Goal: Task Accomplishment & Management: Complete application form

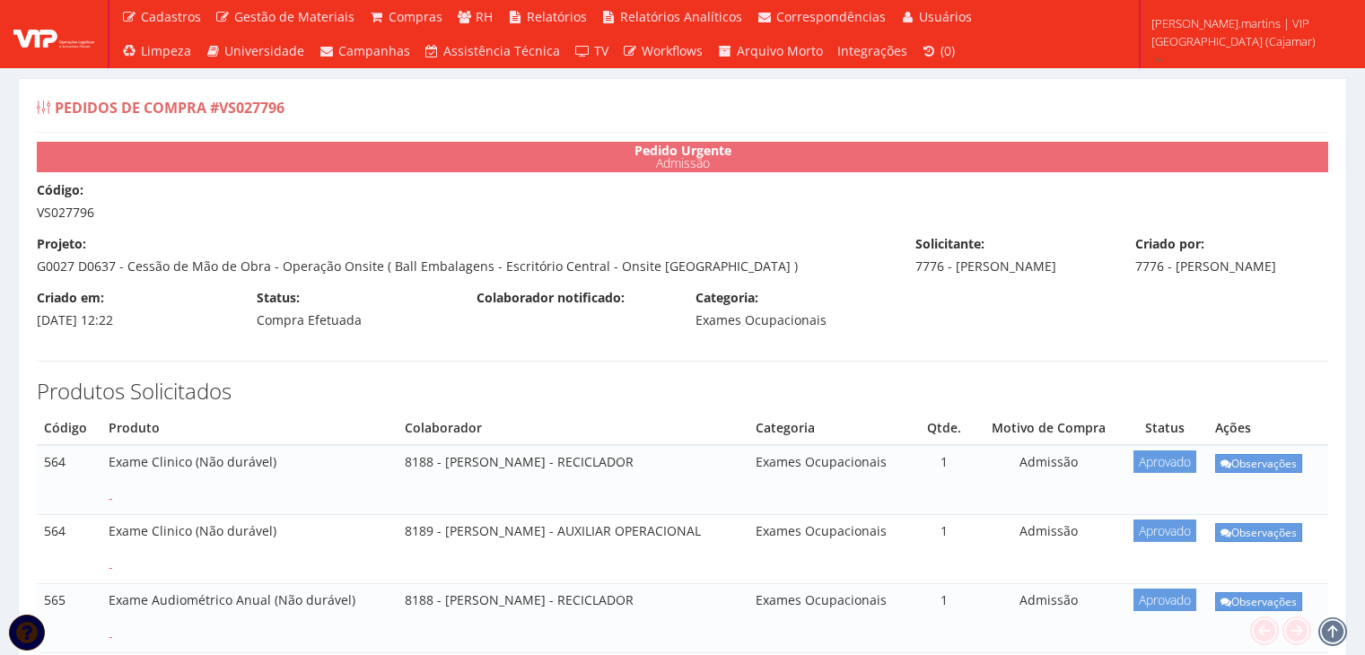
scroll to position [418, 0]
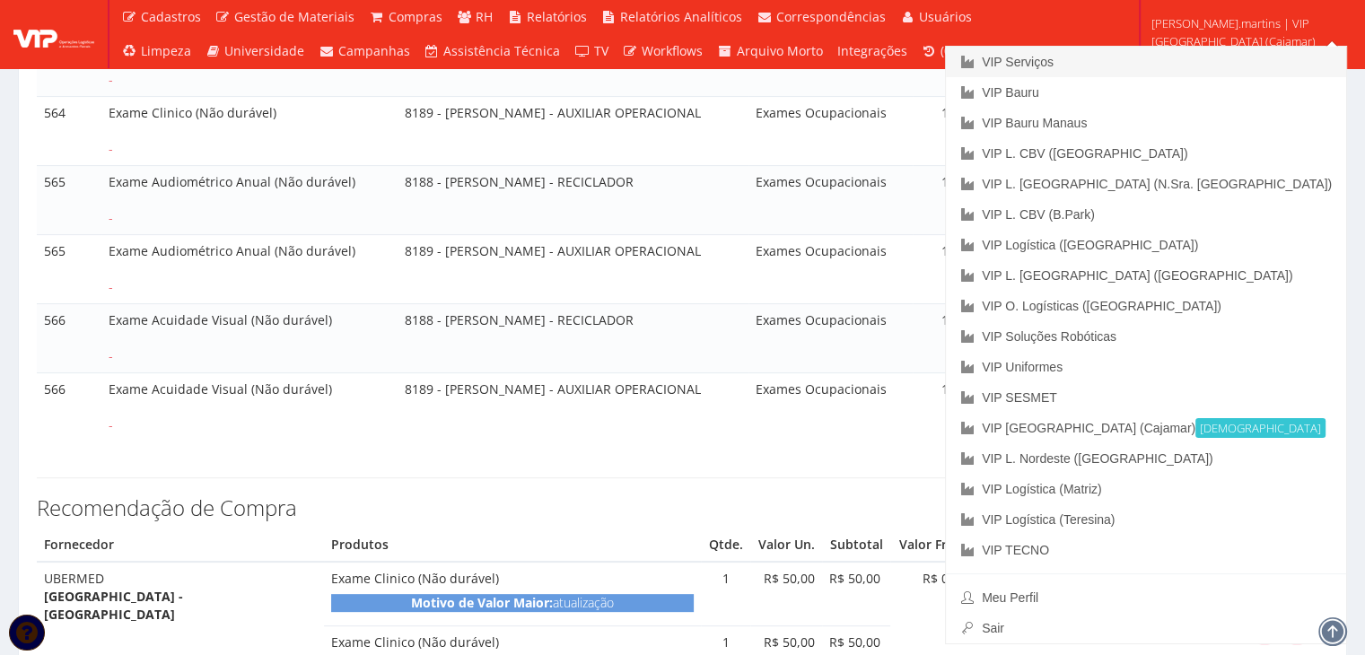
click at [1206, 62] on link "VIP Serviços" at bounding box center [1146, 62] width 400 height 31
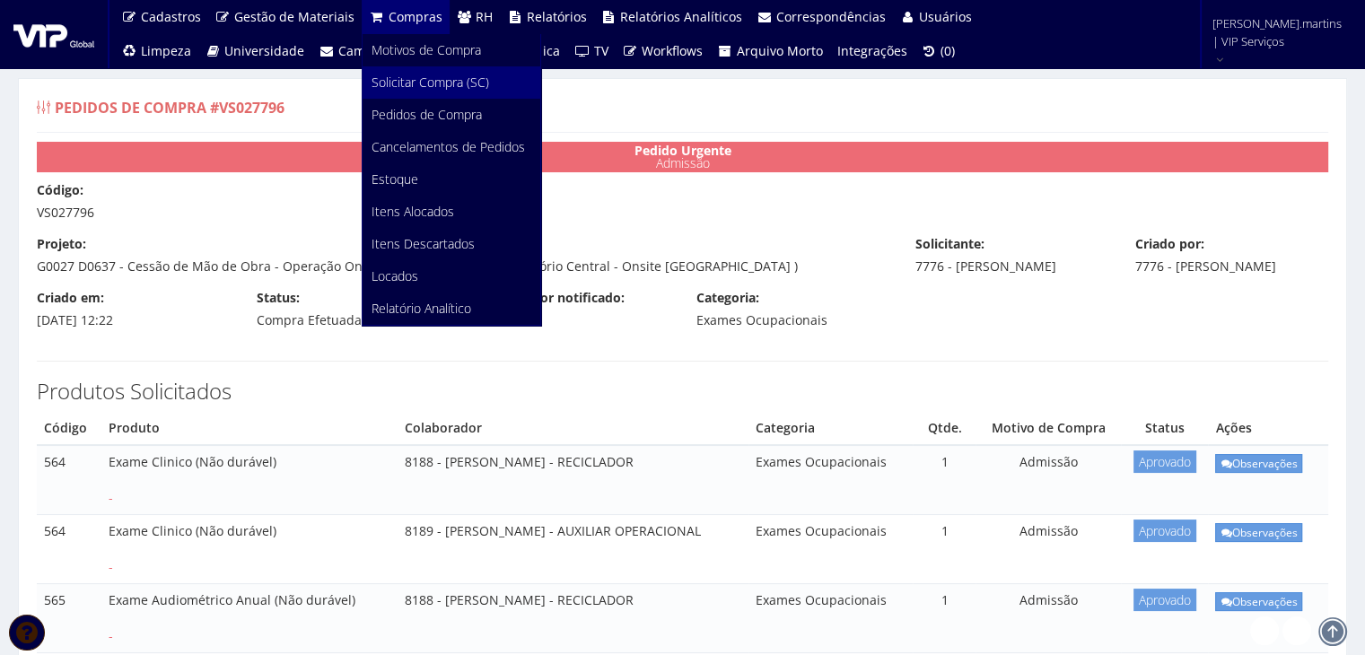
click at [395, 83] on span "Solicitar Compra (SC)" at bounding box center [431, 82] width 118 height 17
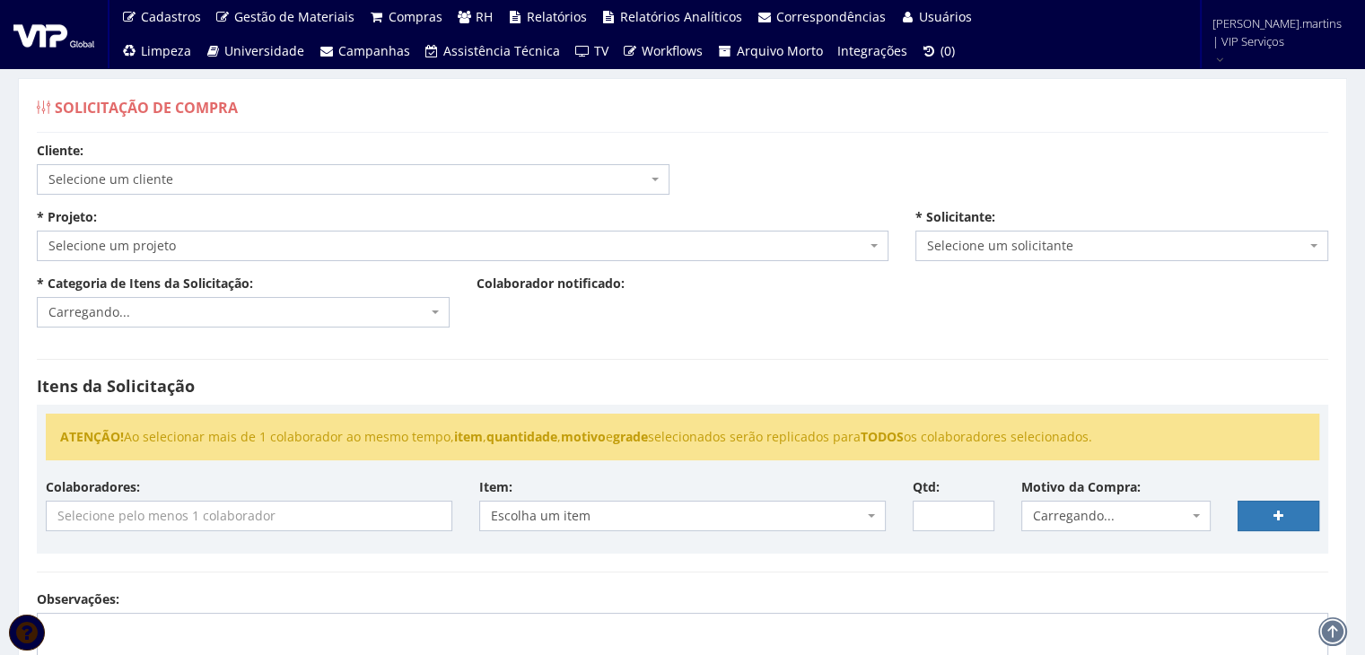
click at [219, 164] on span "Selecione um cliente" at bounding box center [353, 179] width 633 height 31
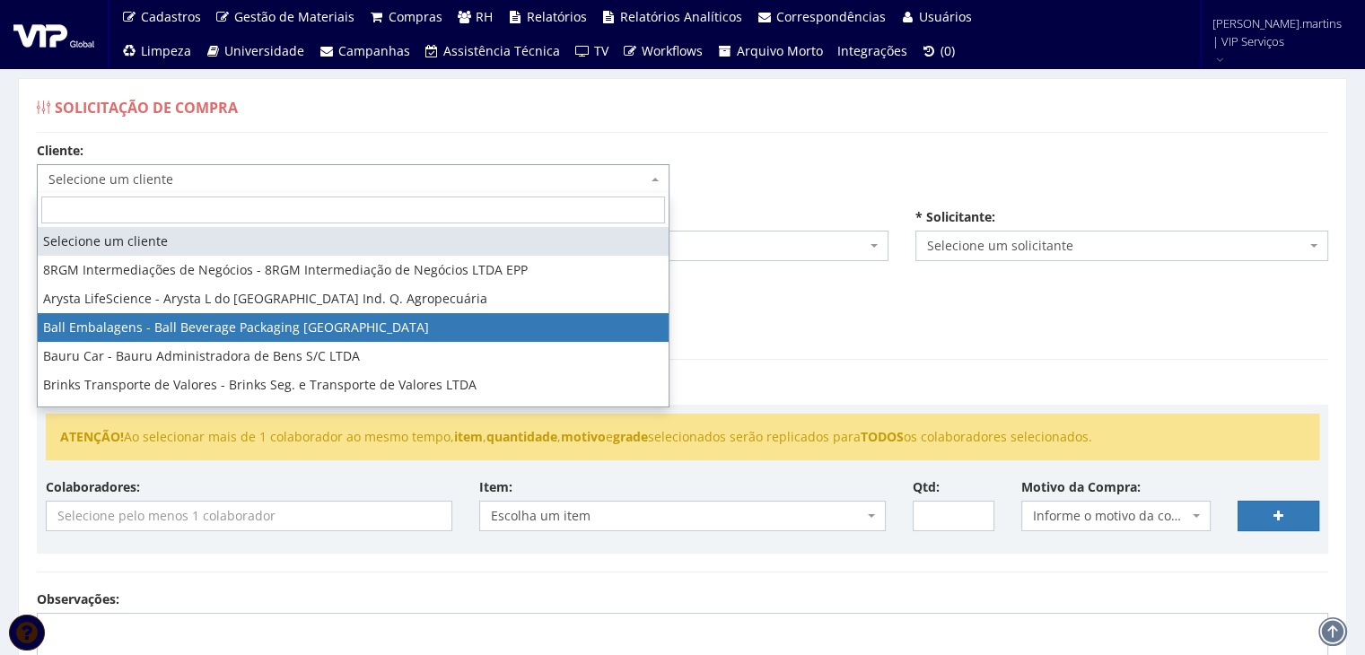
select select "3"
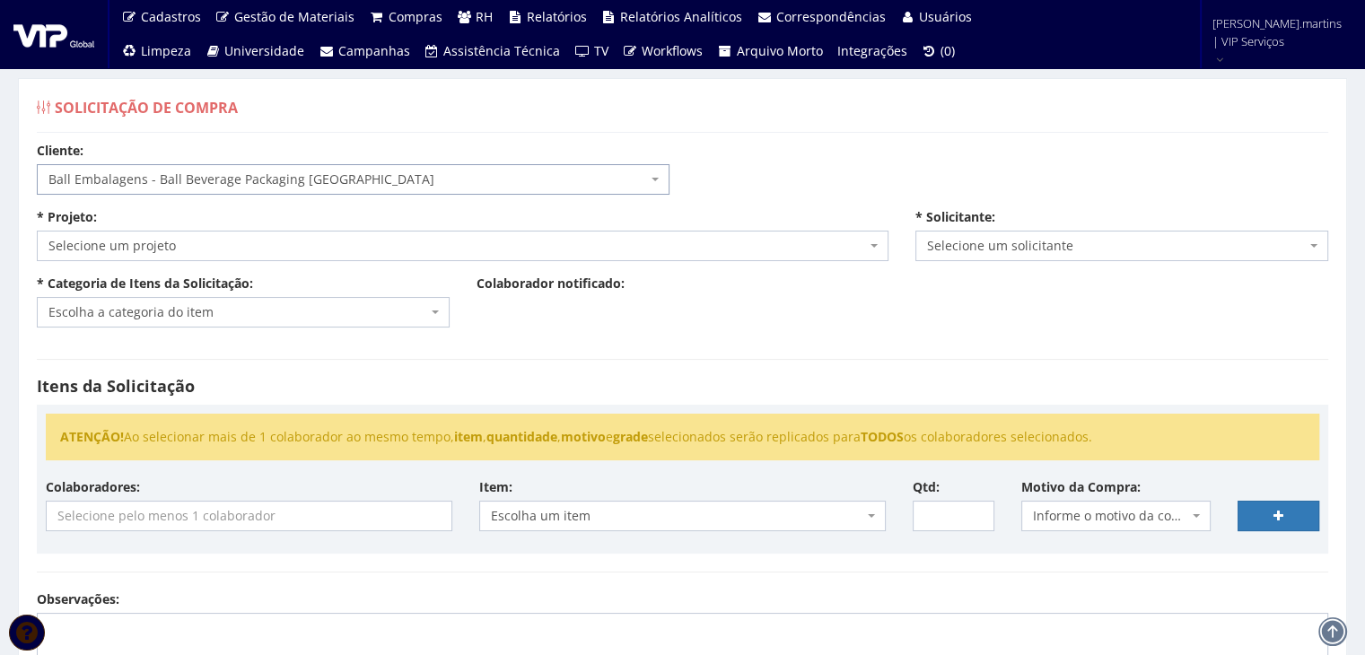
click at [210, 246] on span "Selecione um projeto" at bounding box center [457, 246] width 818 height 18
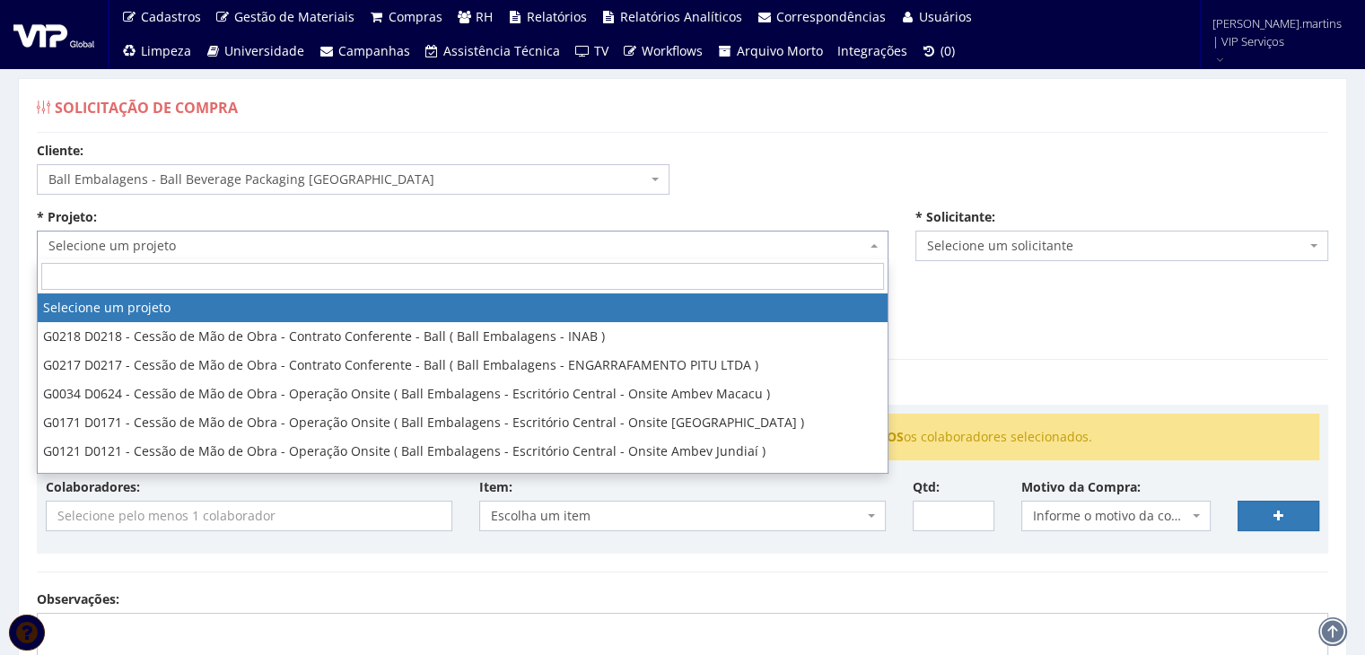
type input "e"
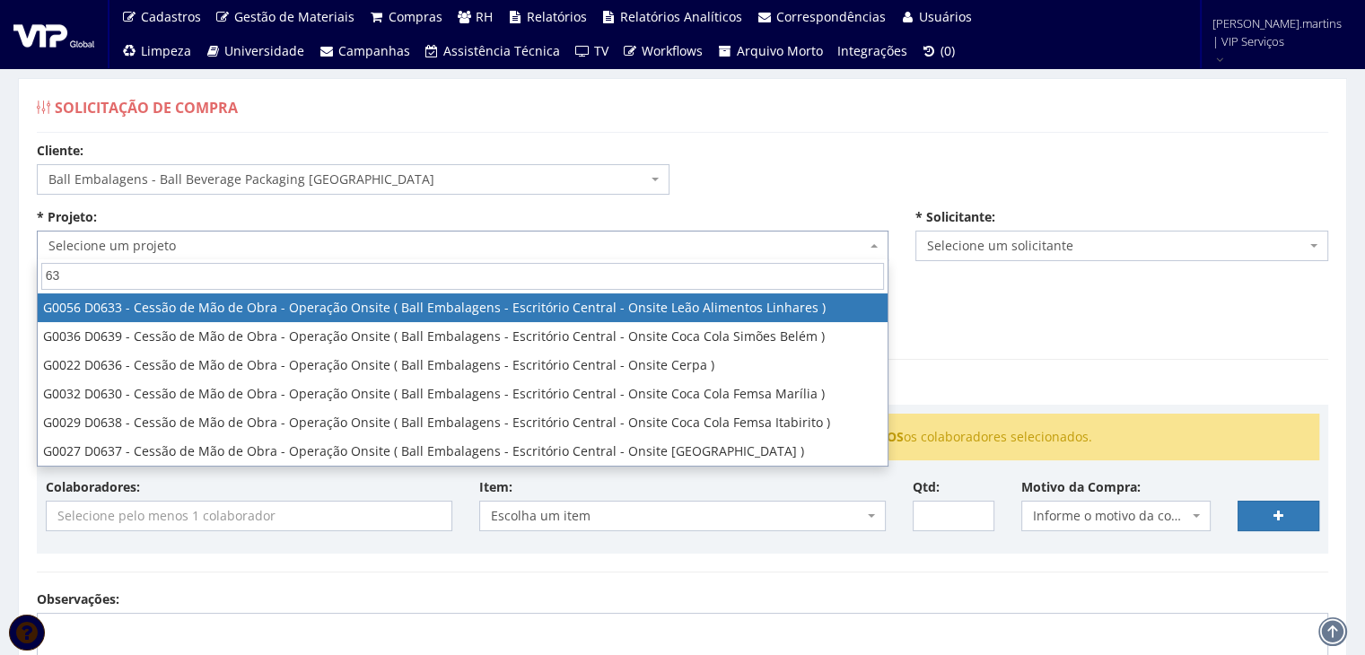
type input "637"
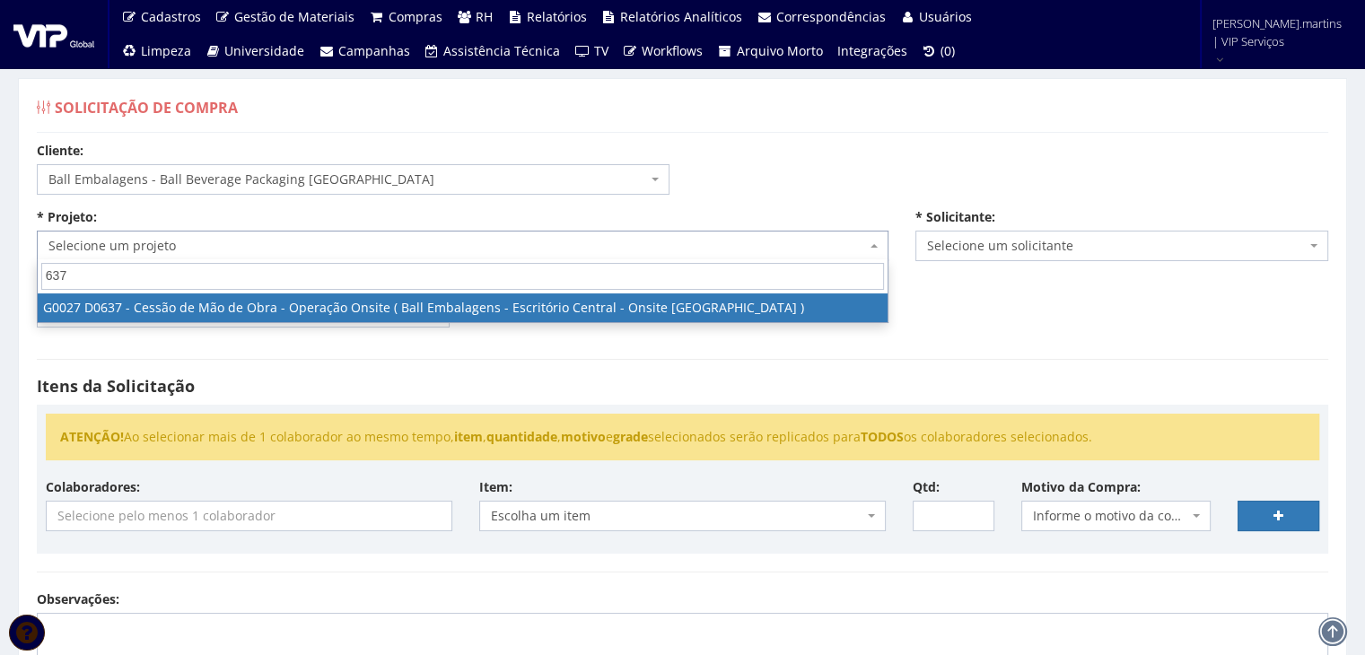
select select "27"
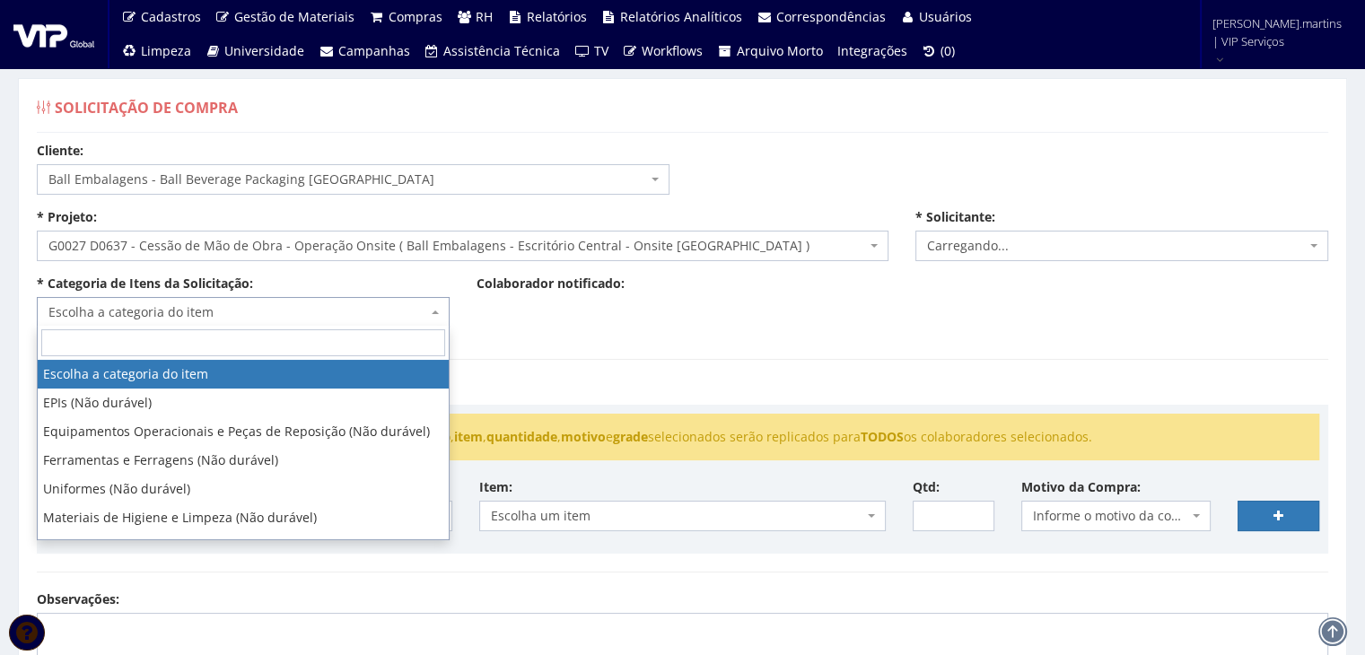
click at [192, 311] on span "Escolha a categoria do item" at bounding box center [237, 312] width 379 height 18
select select "2471"
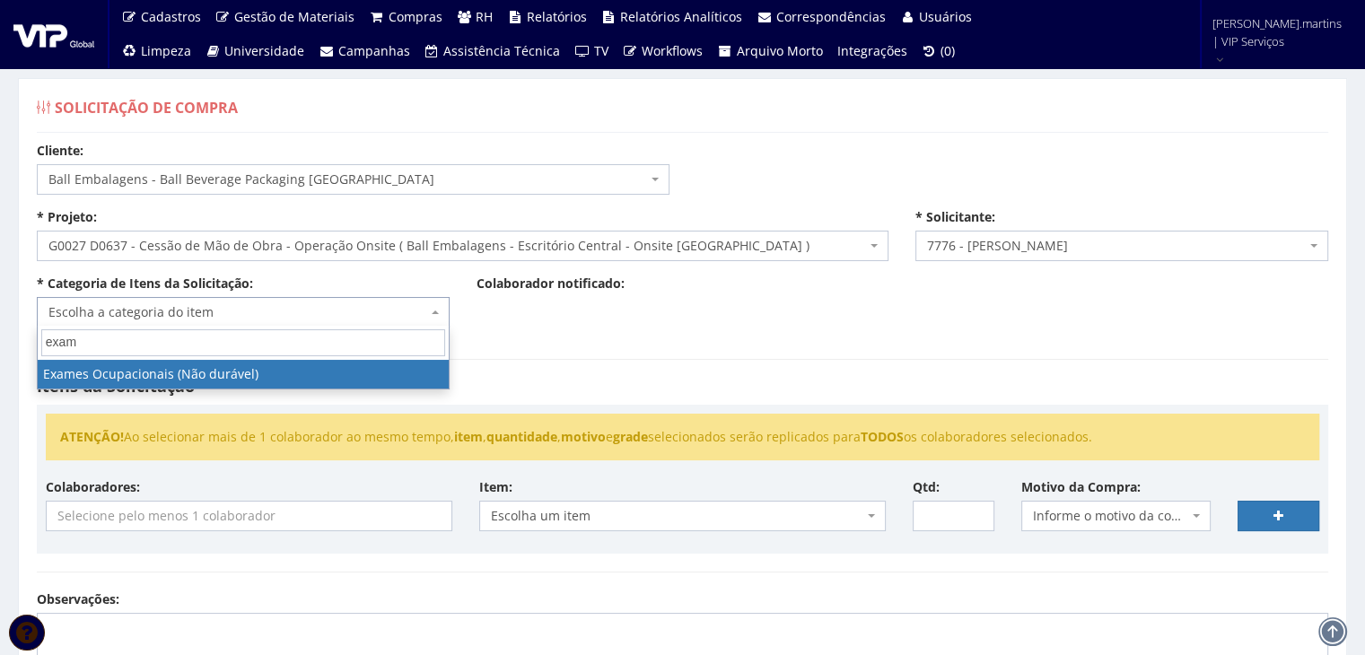
type input "exame"
select select "24"
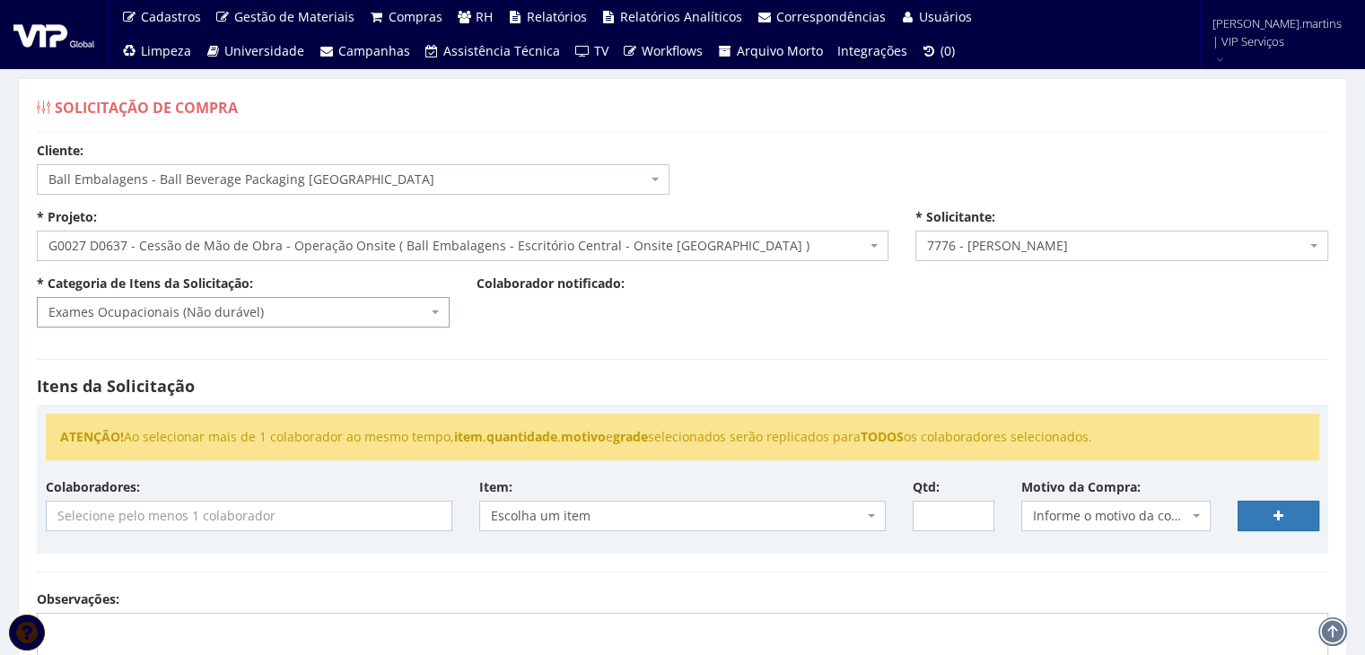
click at [166, 520] on input "search" at bounding box center [249, 516] width 405 height 29
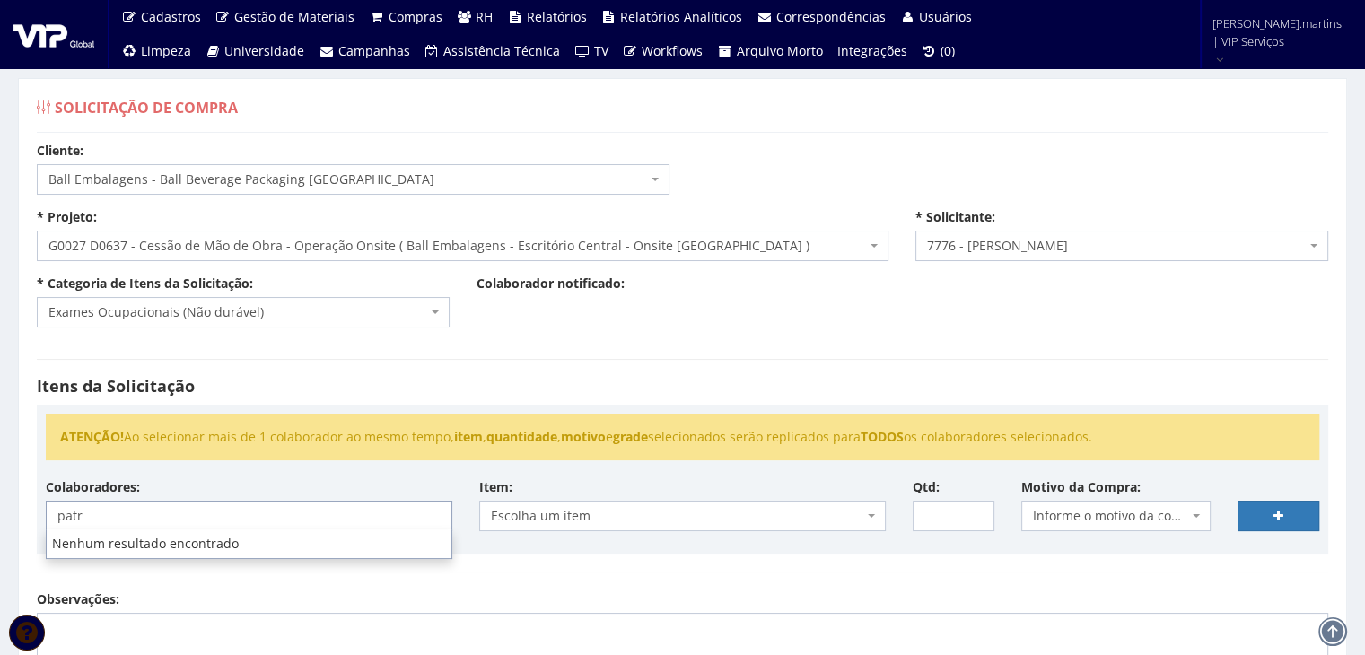
type input "patri"
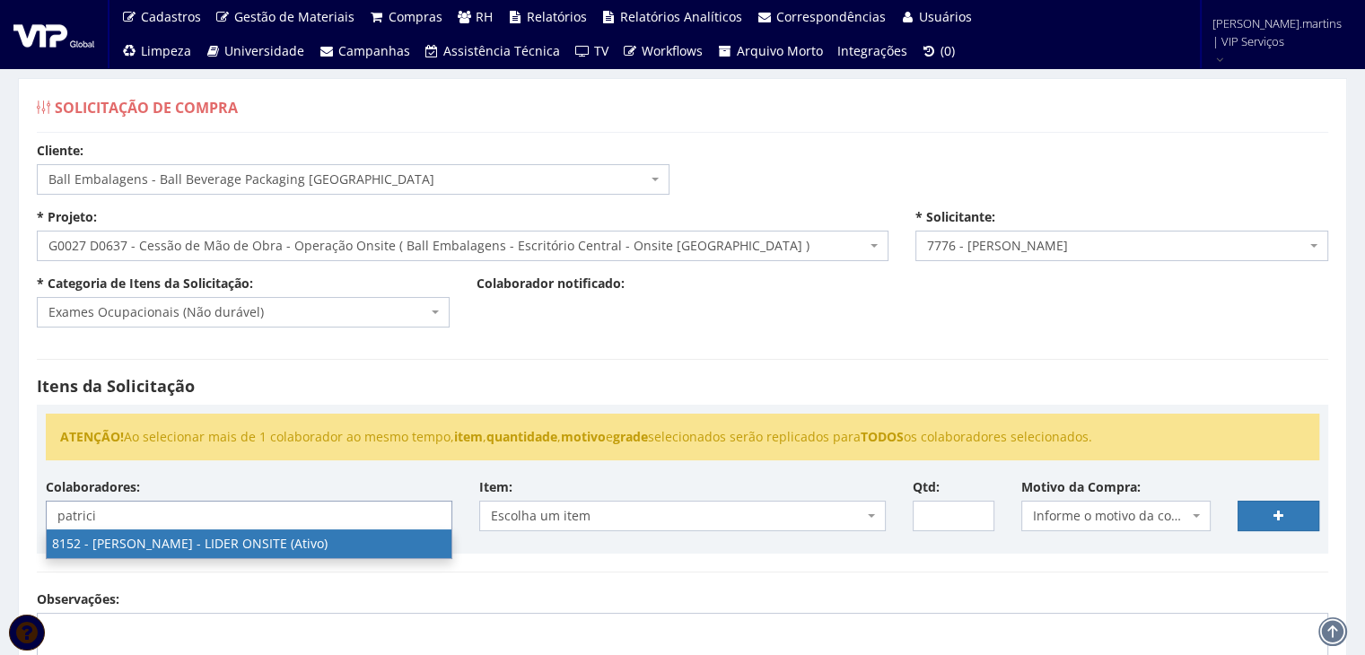
type input "patrici"
select select "3872"
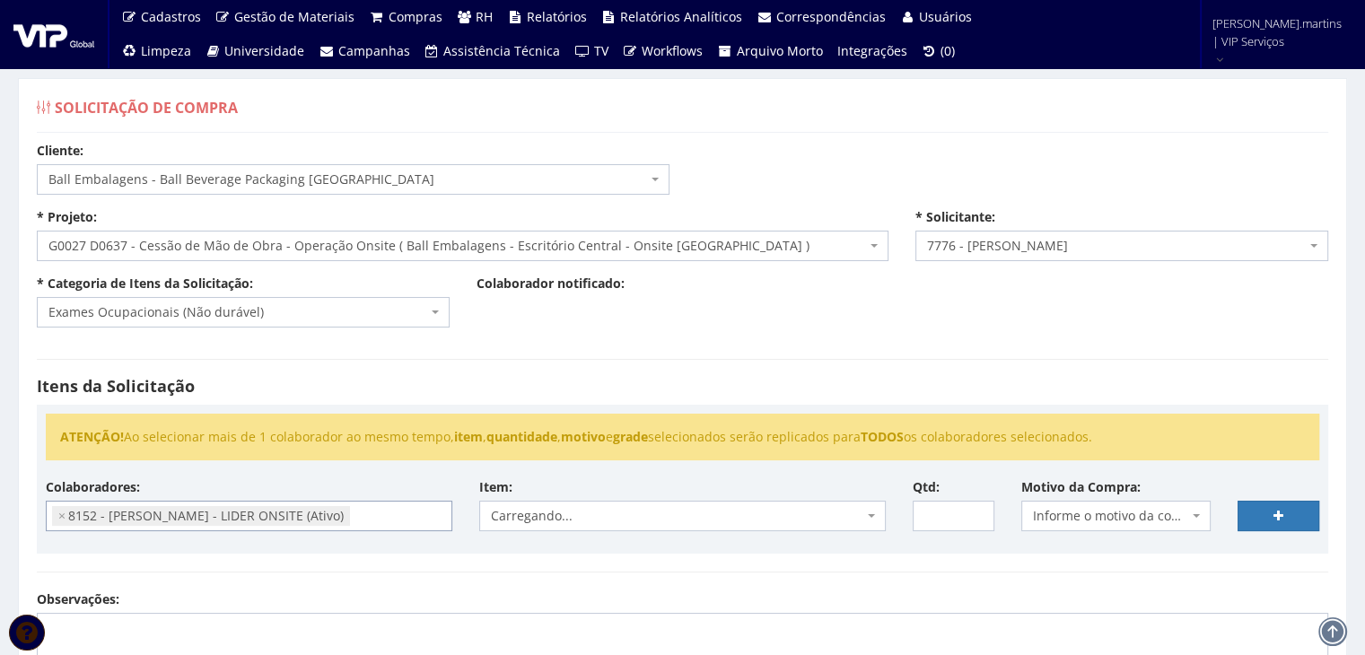
scroll to position [1305, 0]
click at [1063, 507] on span "Informe o motivo da compra" at bounding box center [1111, 516] width 156 height 18
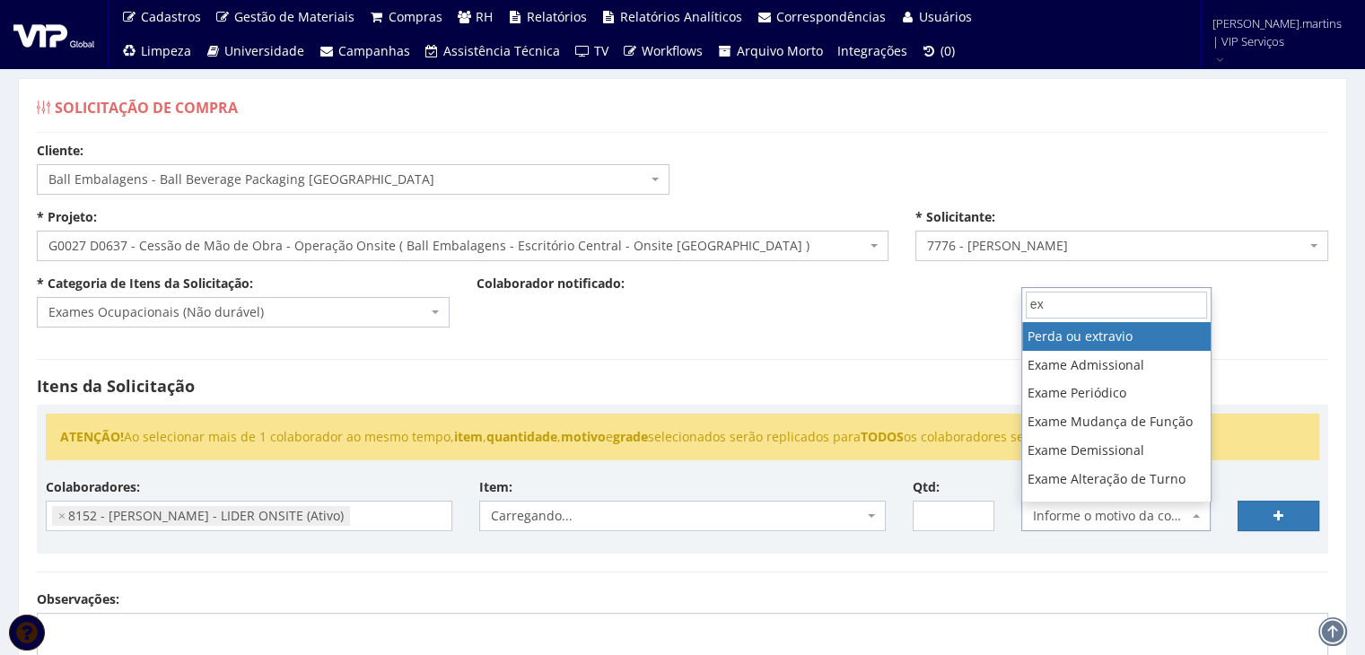
type input "exa"
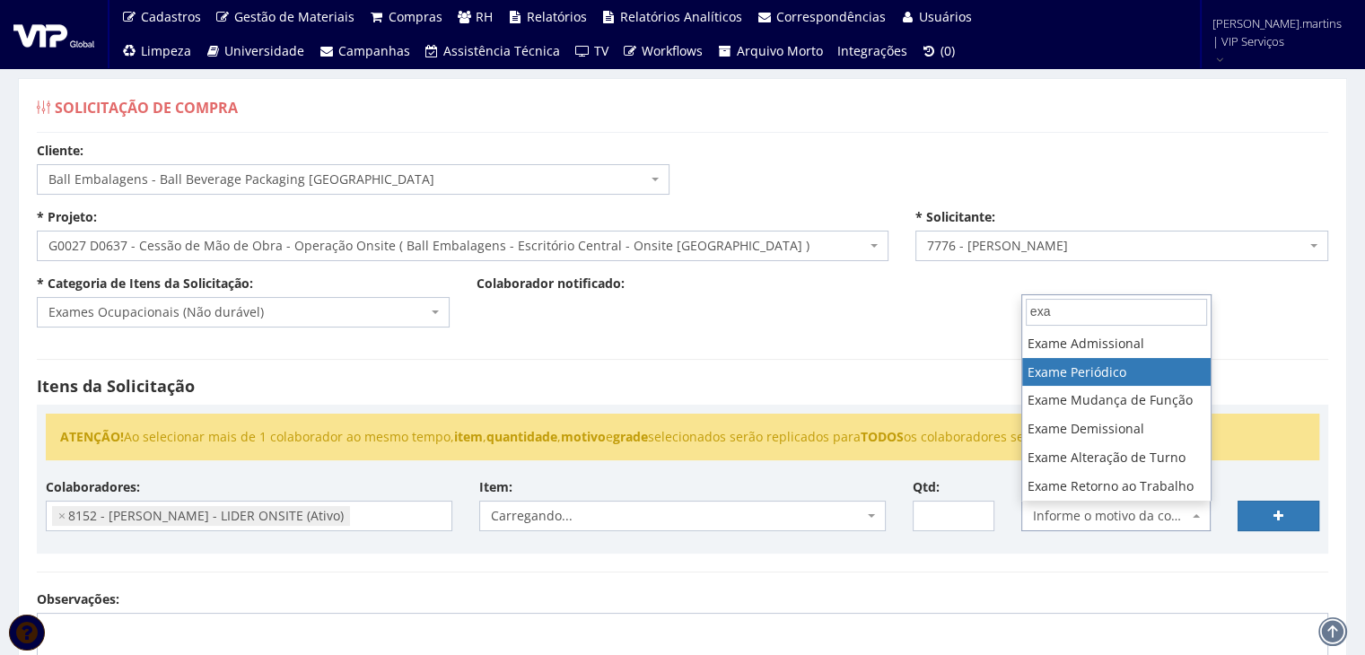
select select "18"
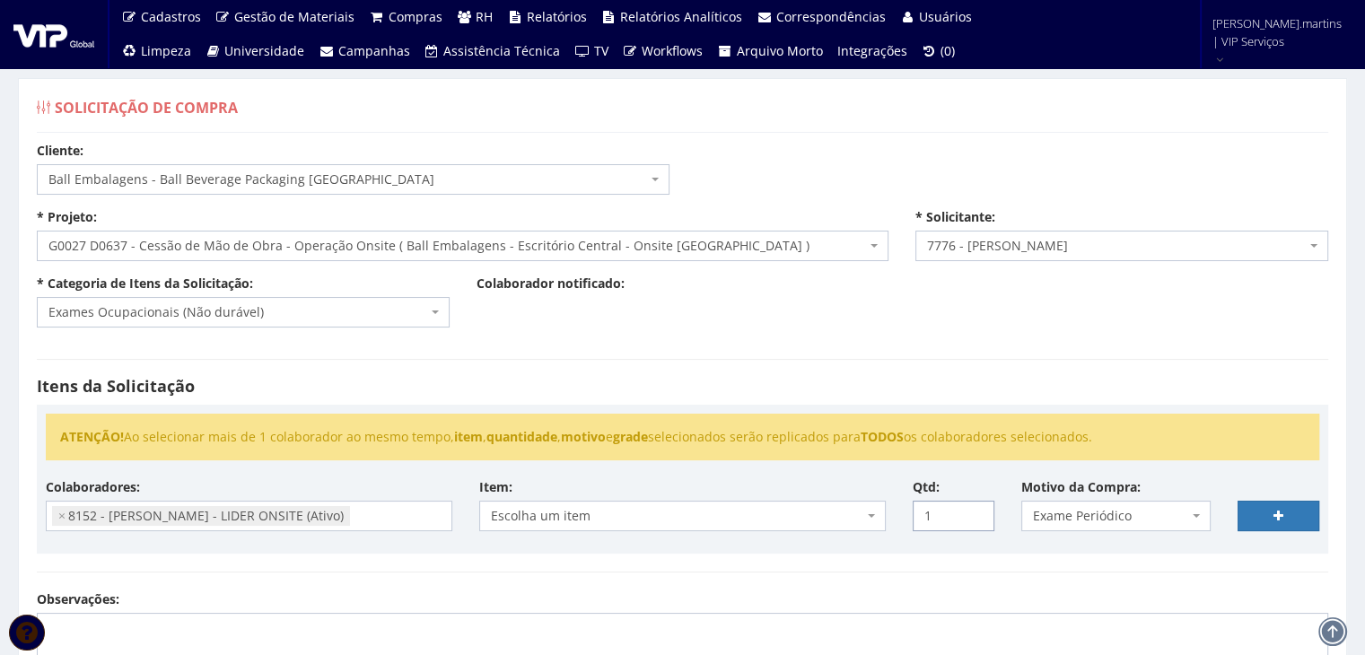
type input "1"
click at [977, 510] on input "1" at bounding box center [954, 516] width 82 height 31
click at [863, 512] on span "Escolha um item" at bounding box center [682, 516] width 407 height 31
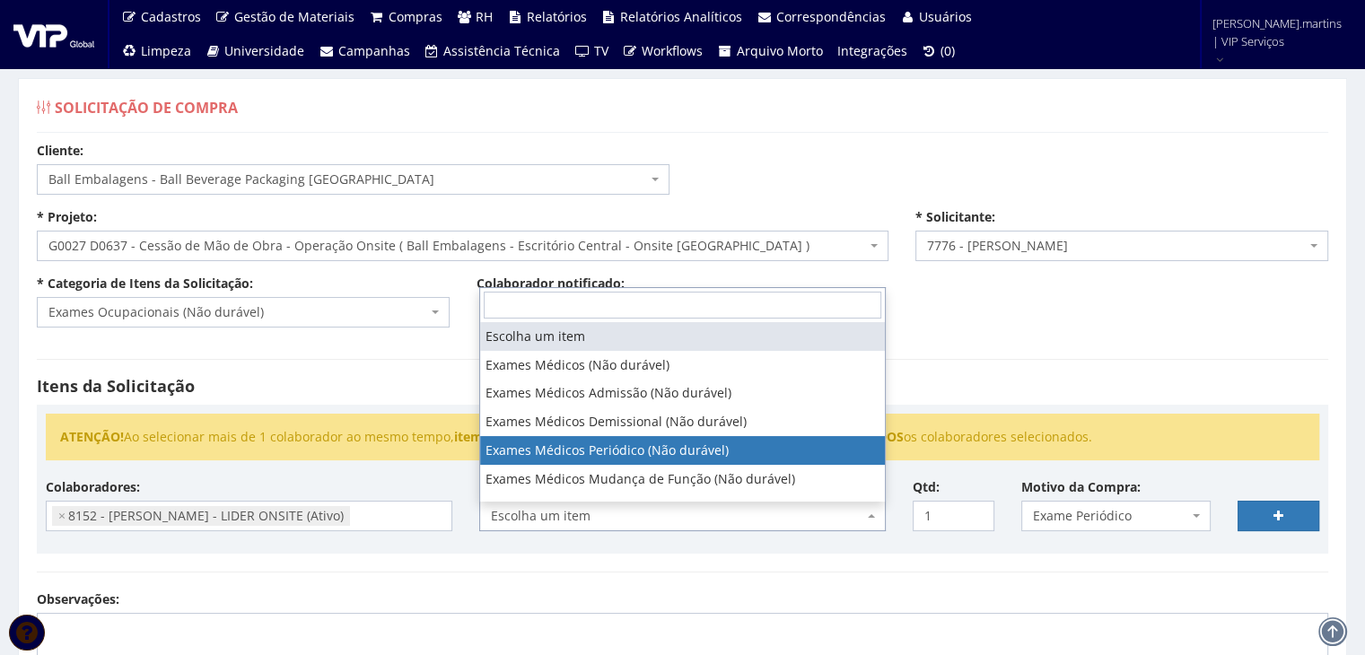
select select "489"
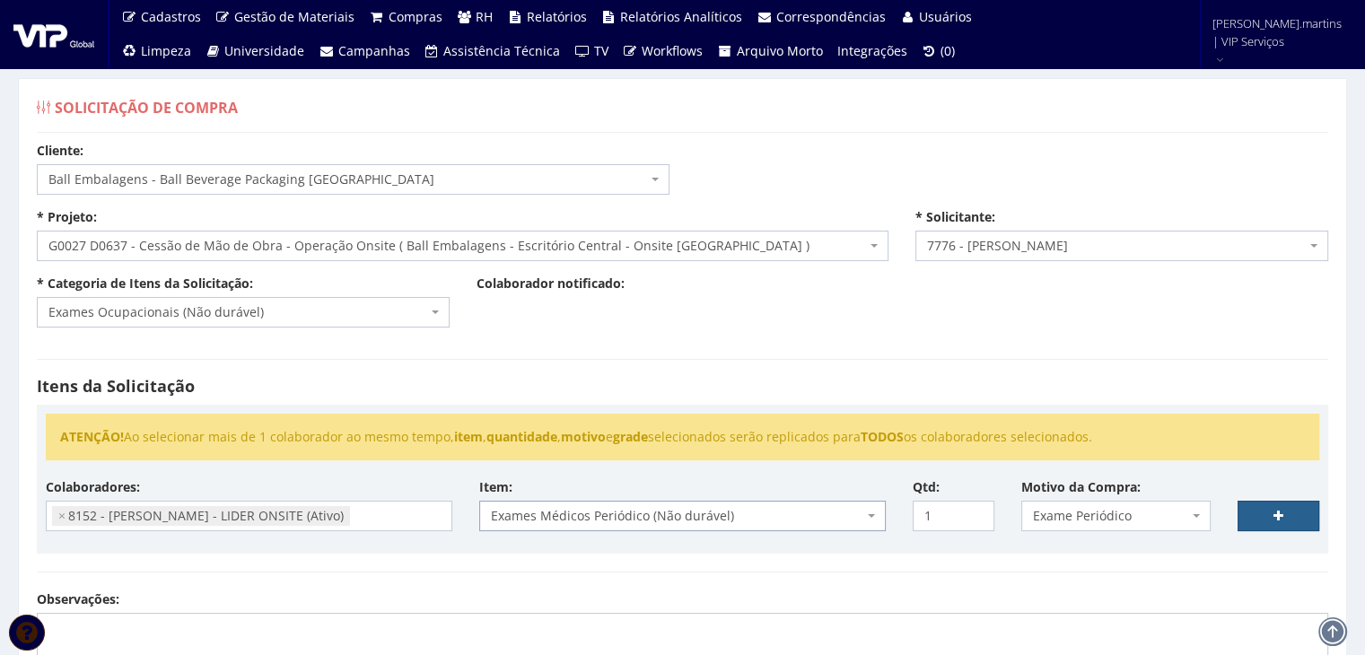
click at [1258, 516] on link at bounding box center [1279, 516] width 82 height 31
select select
type input "0"
select select
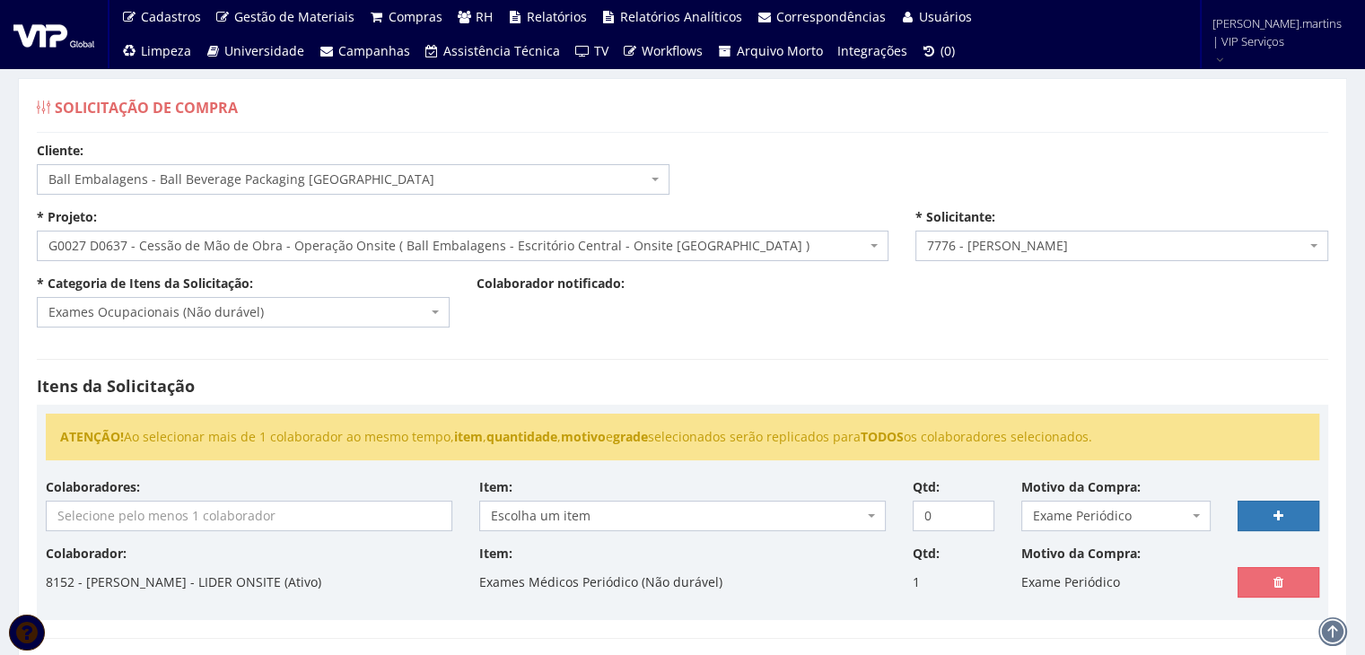
click at [84, 501] on span at bounding box center [249, 516] width 407 height 31
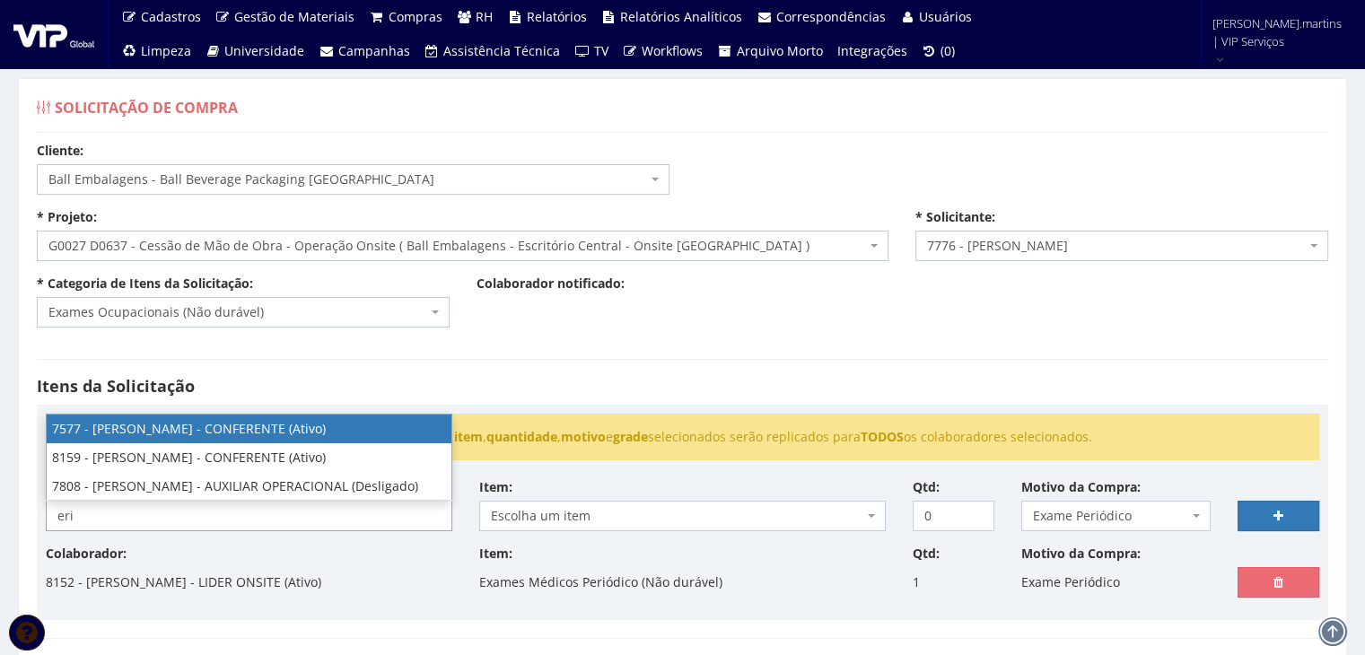
type input "eri"
select select "1713"
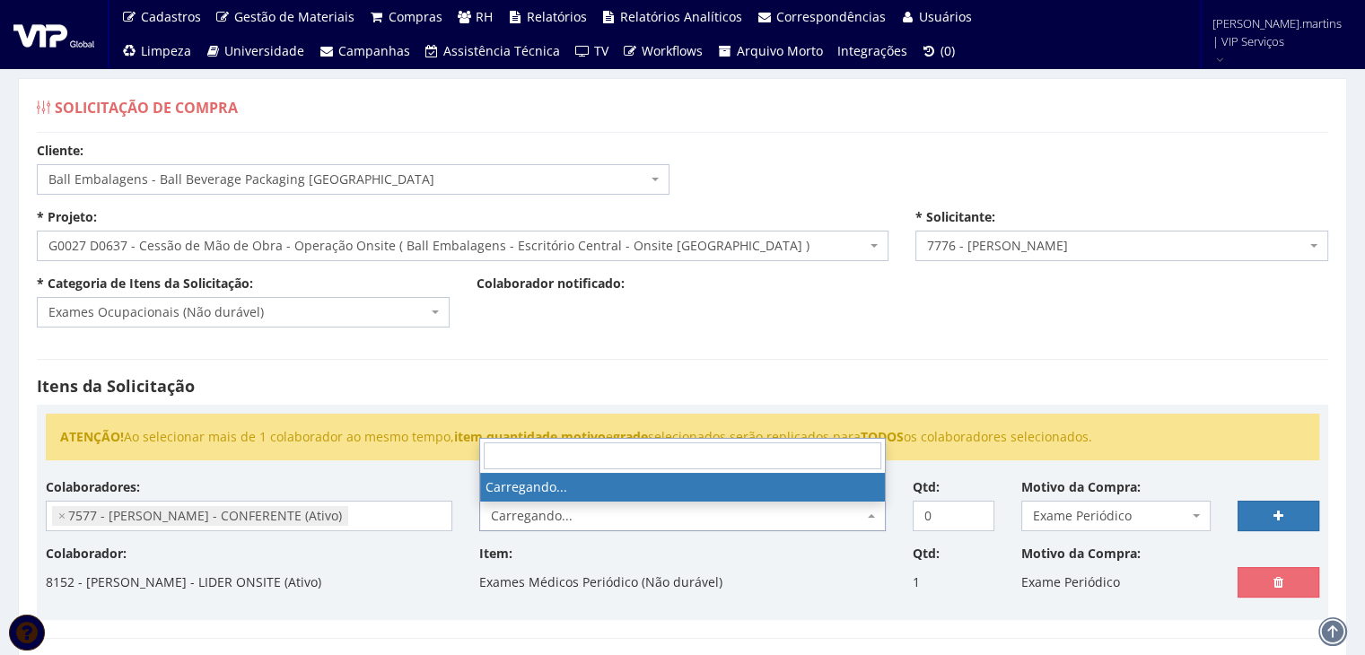
click at [603, 509] on span "Carregando..." at bounding box center [677, 516] width 372 height 18
click at [603, 509] on span "Escolha um item" at bounding box center [677, 516] width 372 height 18
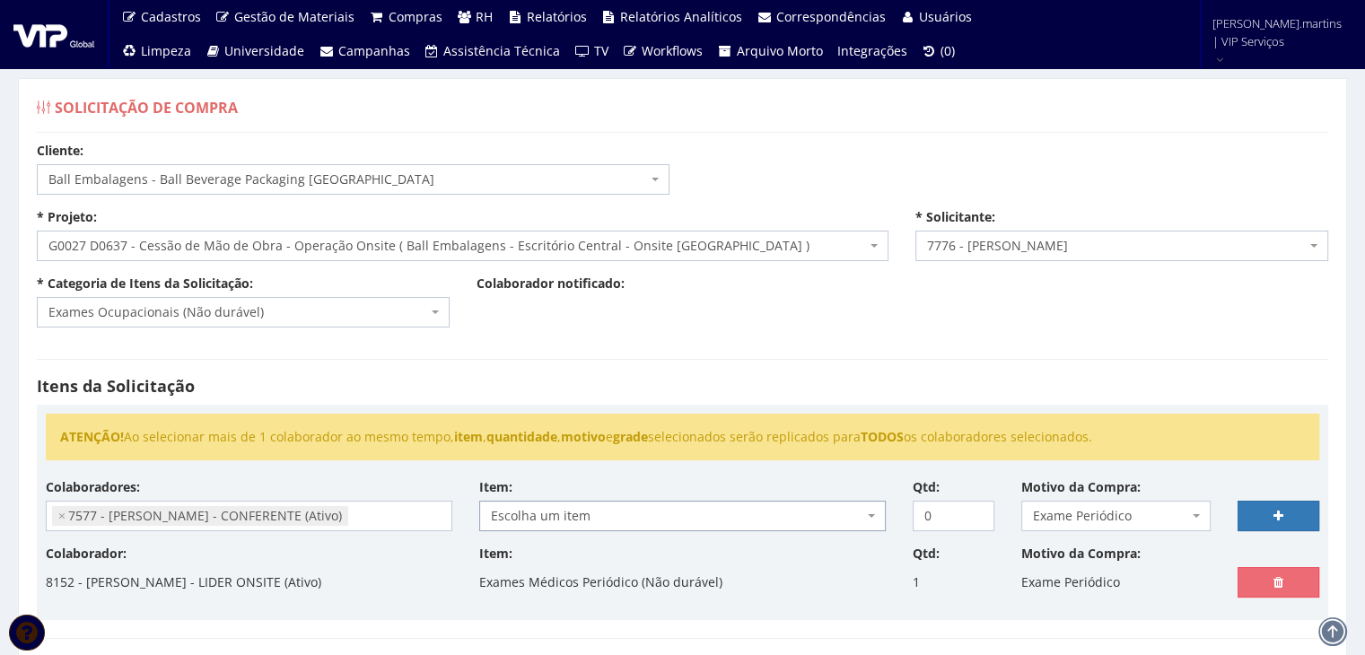
click at [603, 509] on span "Escolha um item" at bounding box center [677, 516] width 372 height 18
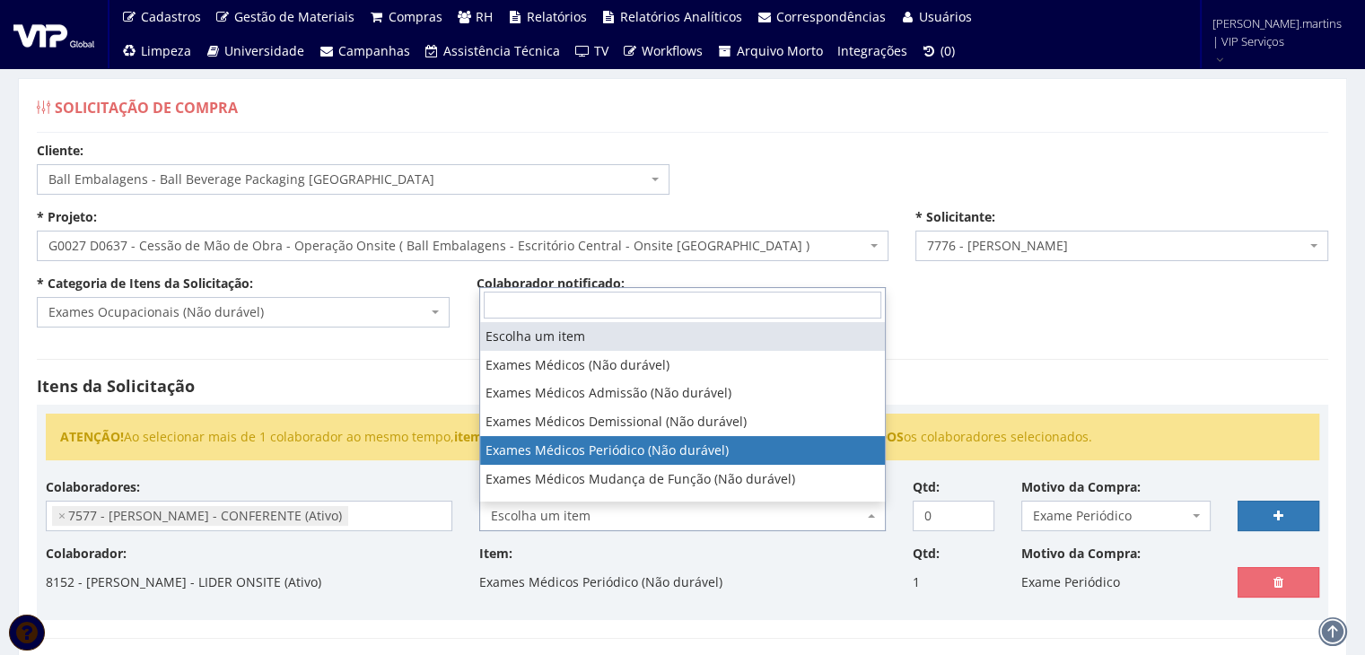
select select "489"
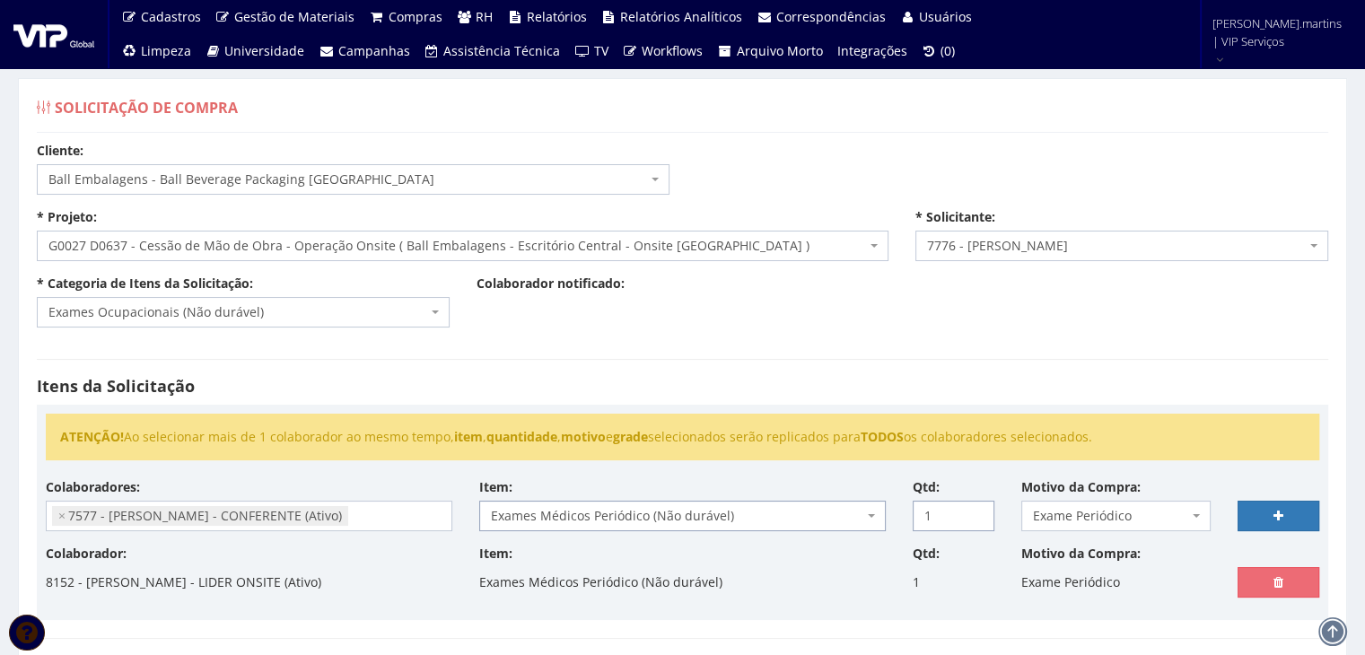
type input "1"
click at [973, 509] on input "1" at bounding box center [954, 516] width 82 height 31
click at [1267, 516] on link at bounding box center [1279, 516] width 82 height 31
select select
type input "0"
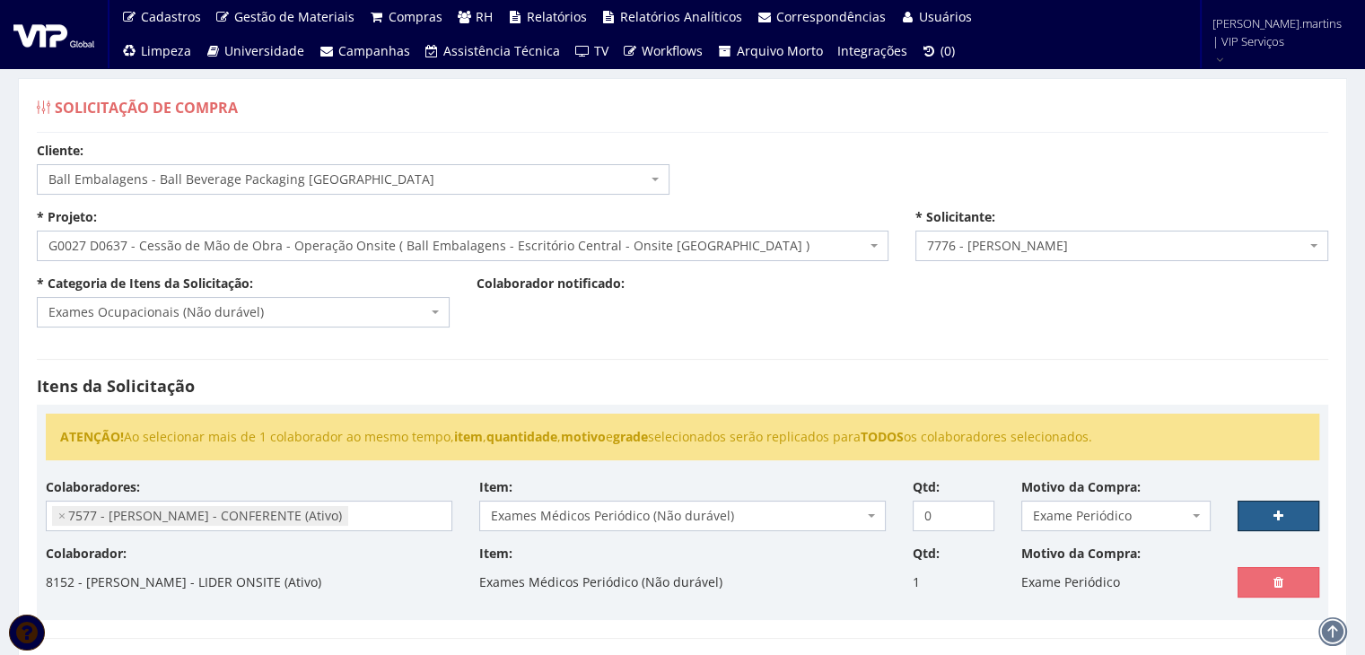
select select
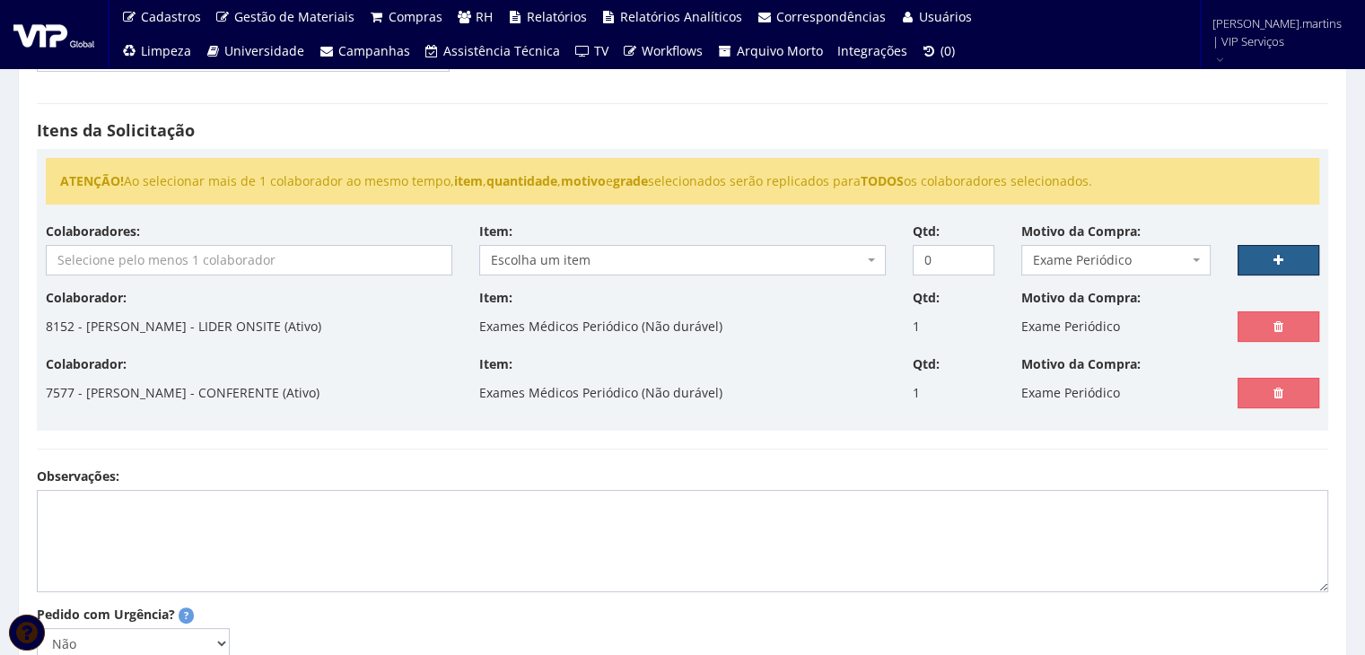
scroll to position [418, 0]
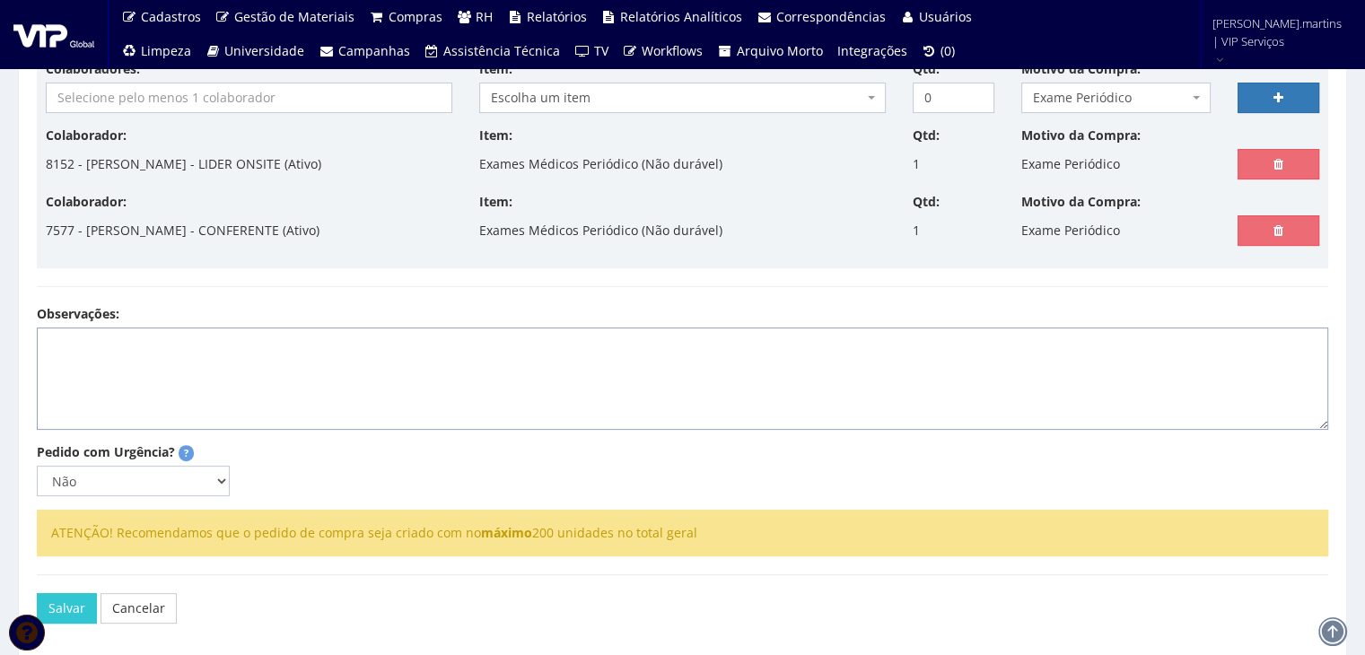
click at [510, 346] on textarea "Observações:" at bounding box center [683, 379] width 1292 height 102
click at [323, 346] on textarea "Colaboradores efetuarem exame periodicos R$ 214,00" at bounding box center [683, 379] width 1292 height 102
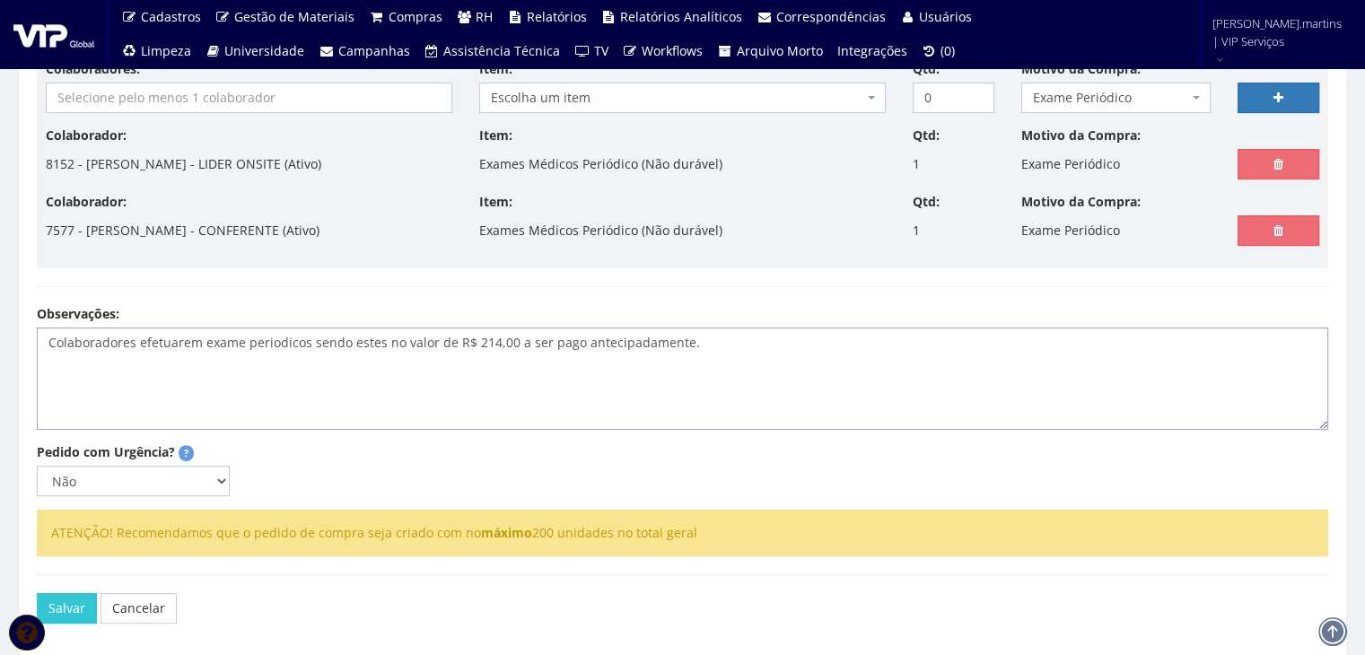
type textarea "Colaboradores efetuarem exame periodicos sendo estes no valor de R$ 214,00 a se…"
drag, startPoint x: 215, startPoint y: 486, endPoint x: 209, endPoint y: 476, distance: 11.7
click at [215, 482] on select "Não Sim" at bounding box center [133, 481] width 193 height 31
select select "1"
click at [37, 466] on select "Não Sim" at bounding box center [133, 481] width 193 height 31
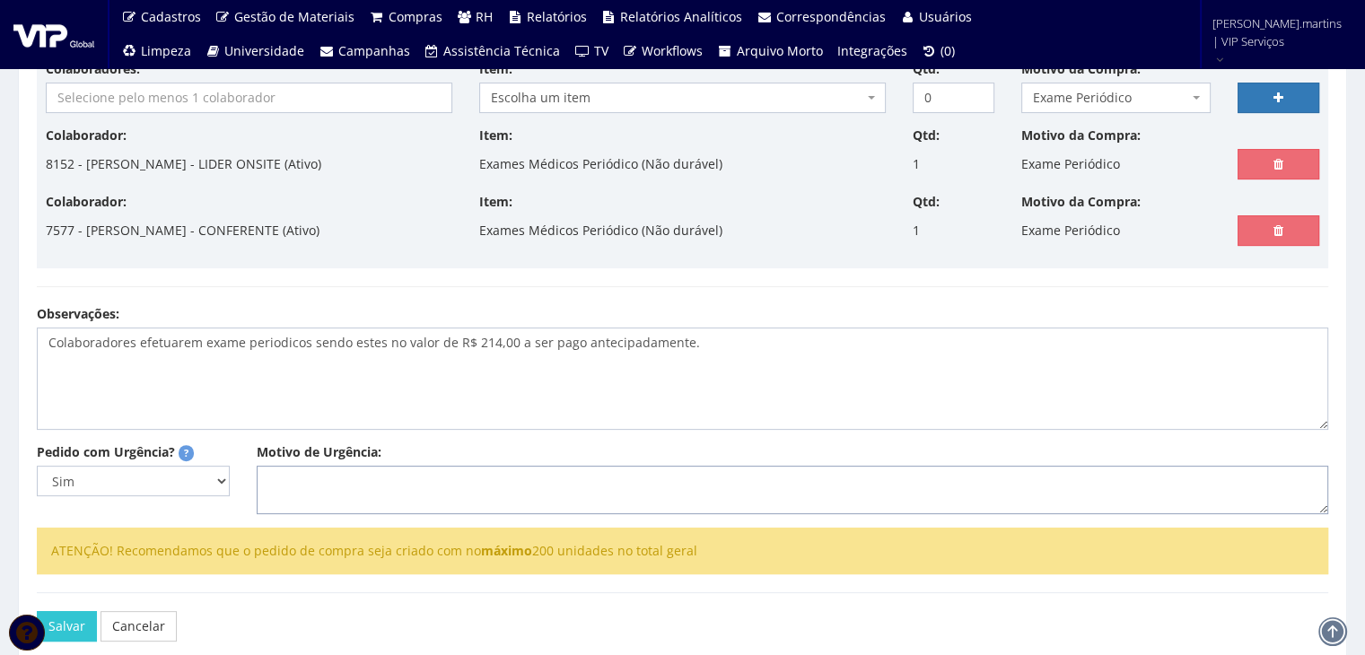
click at [329, 478] on textarea "Motivo de Urgência:" at bounding box center [793, 490] width 1072 height 48
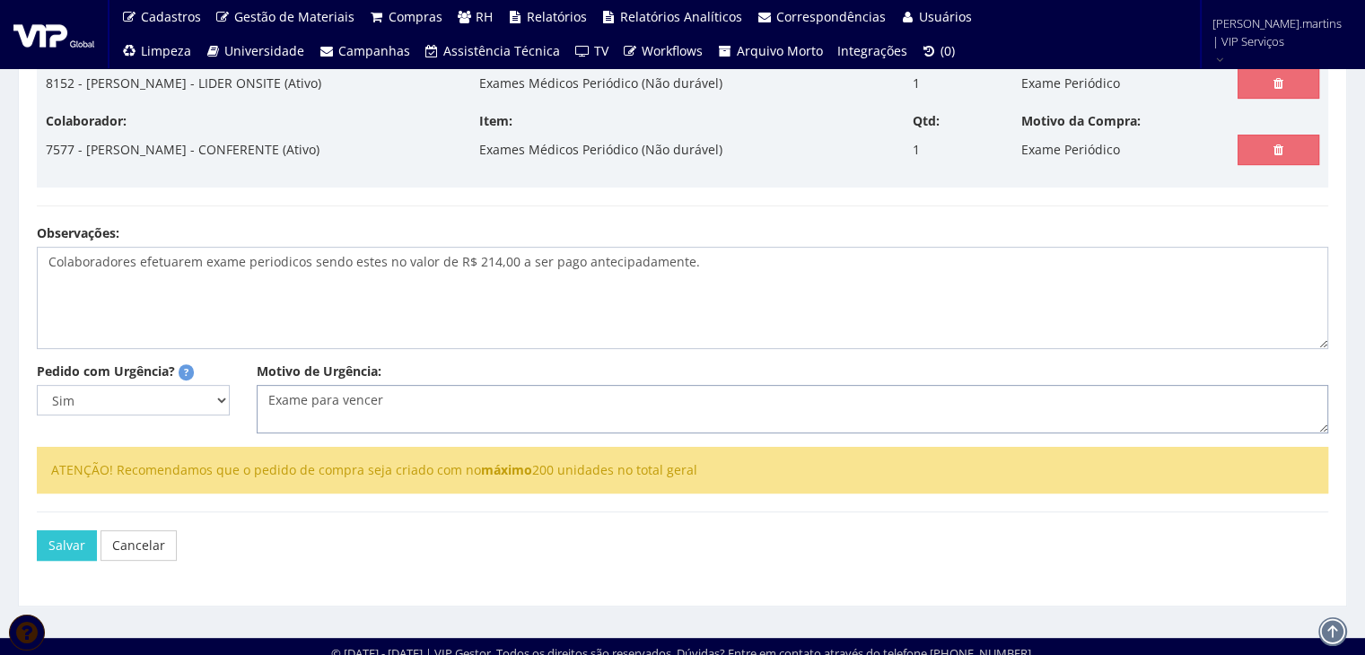
scroll to position [508, 0]
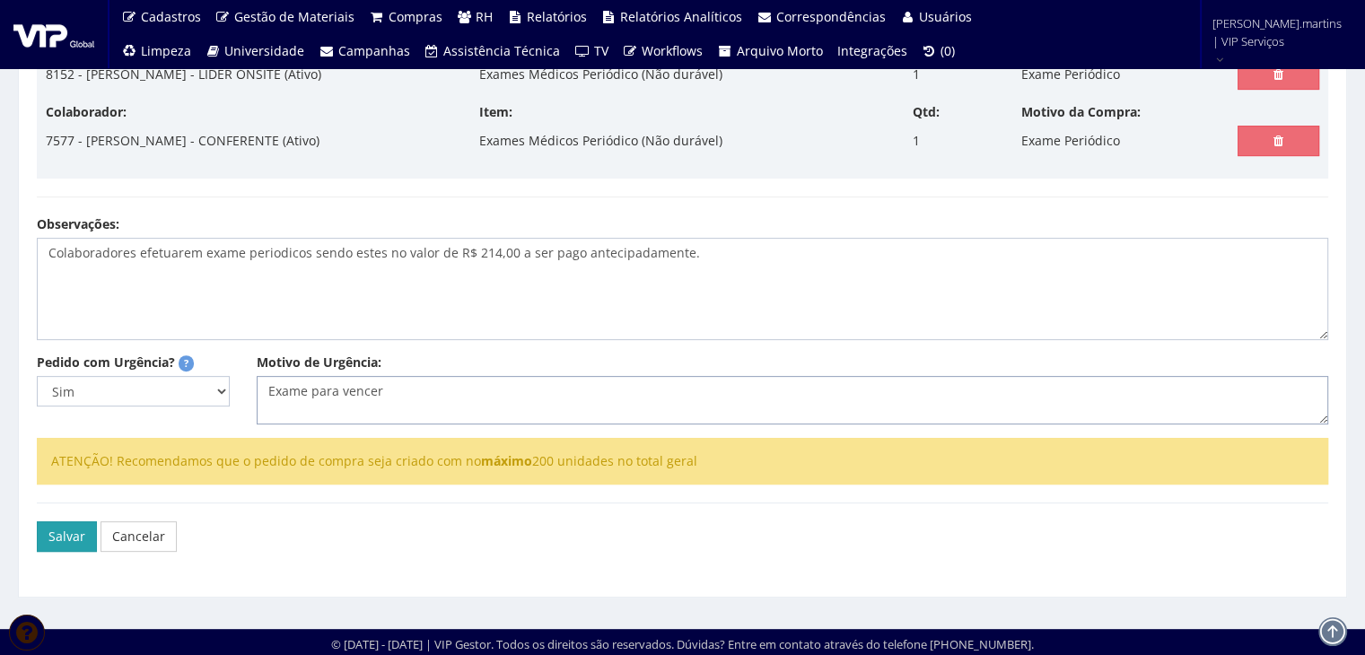
type textarea "Exame para vencer"
click at [48, 534] on button "Salvar" at bounding box center [67, 536] width 60 height 31
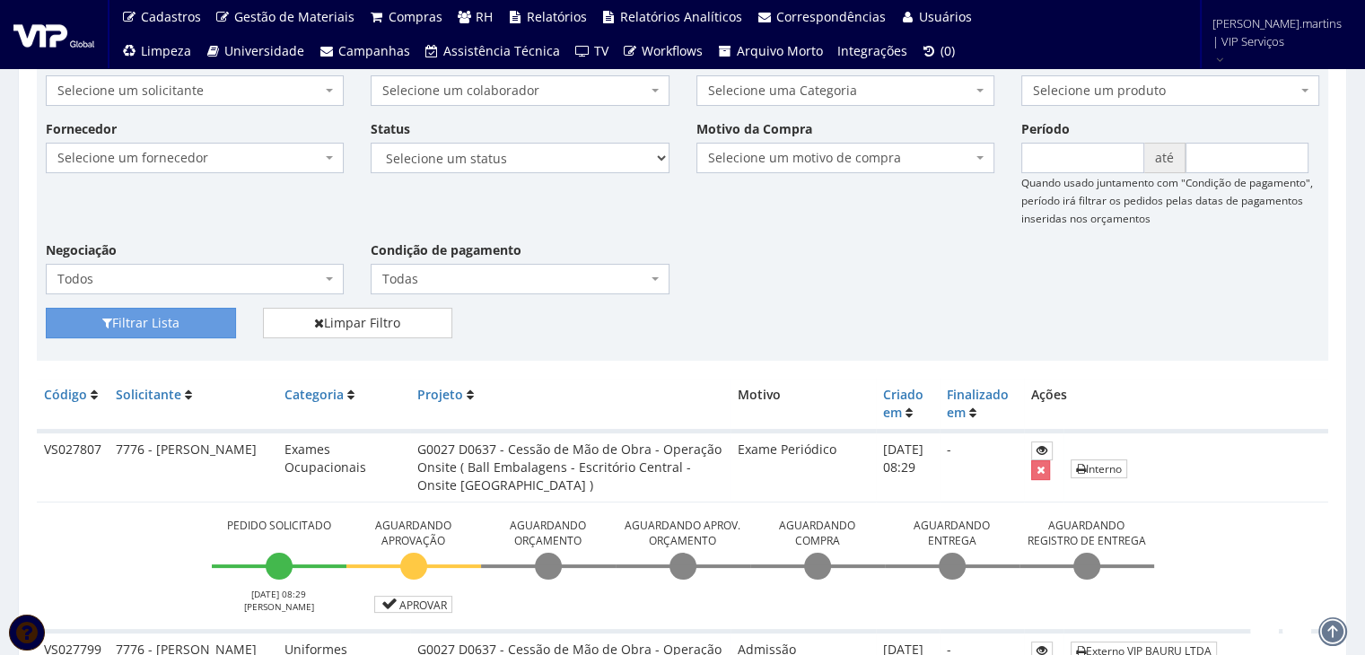
scroll to position [239, 0]
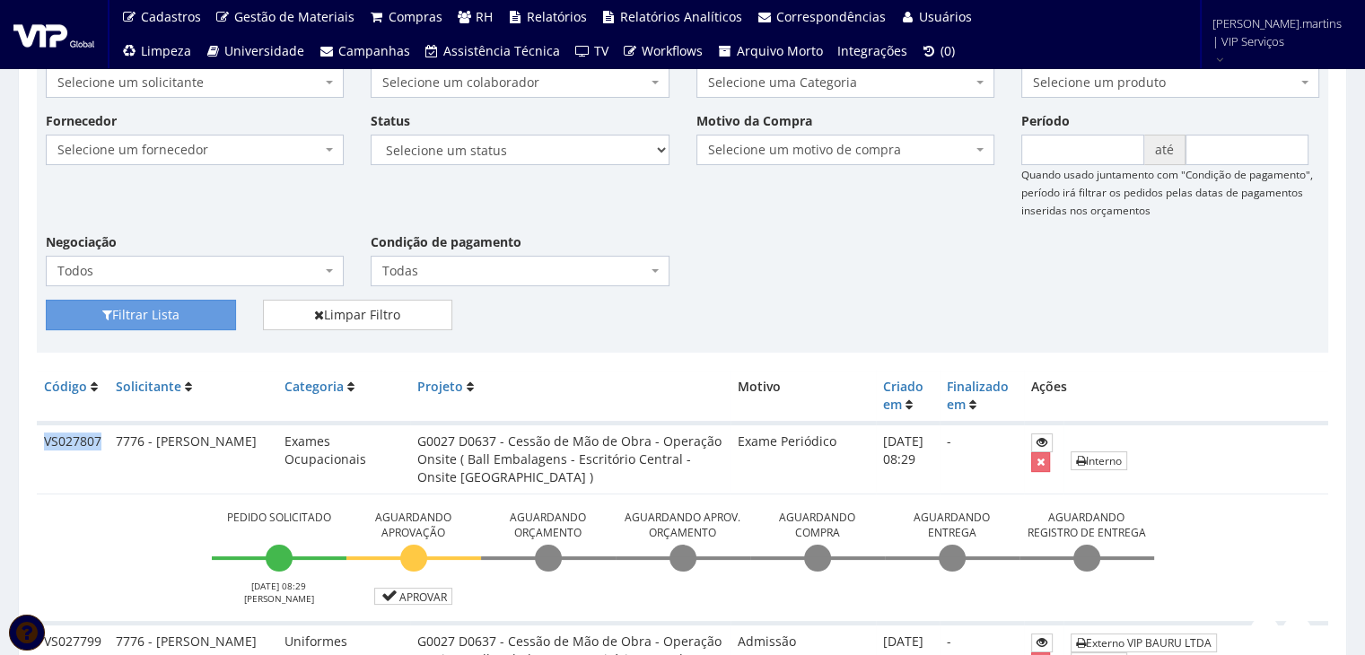
drag, startPoint x: 41, startPoint y: 434, endPoint x: 105, endPoint y: 437, distance: 63.8
click at [105, 437] on td "VS027807" at bounding box center [73, 459] width 72 height 71
copy td "VS027807"
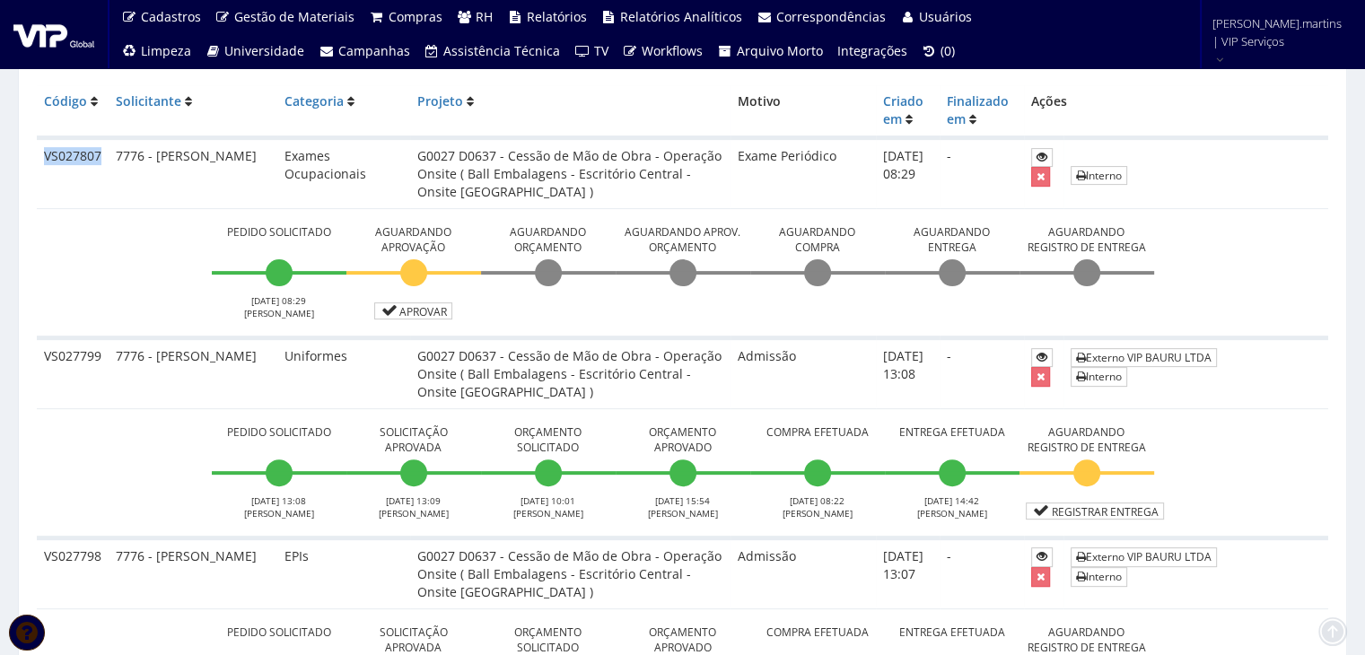
scroll to position [539, 0]
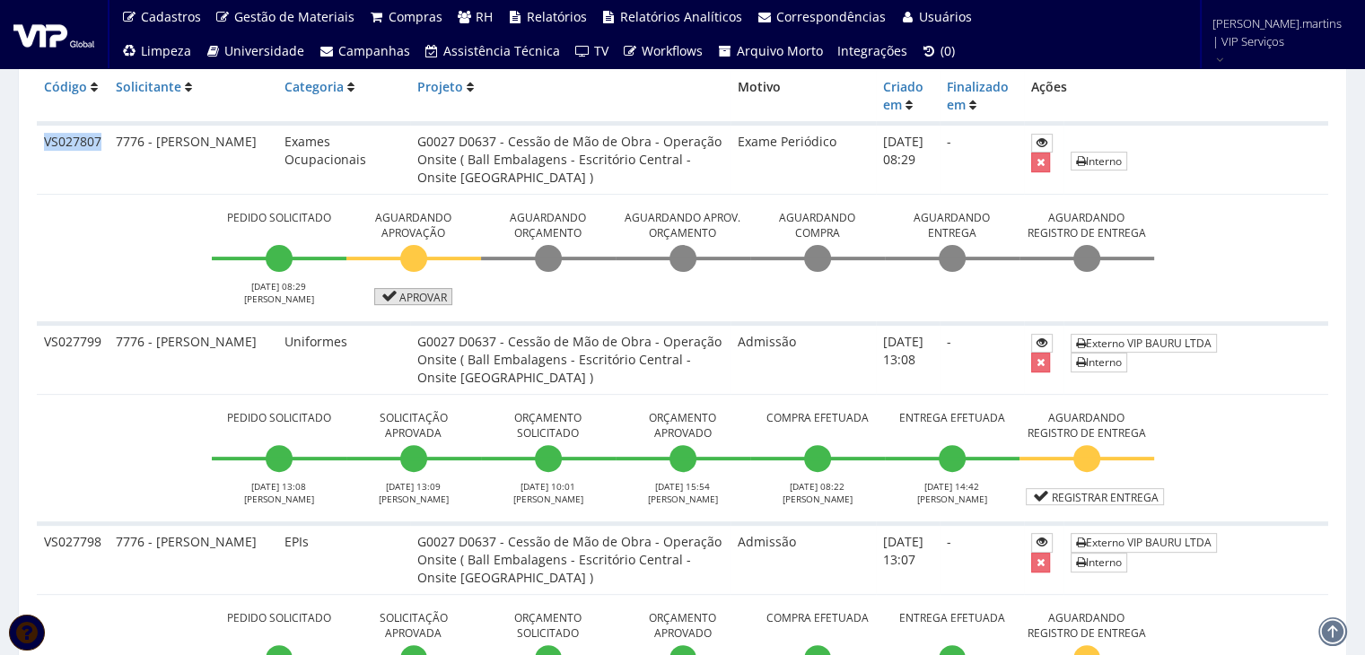
click at [416, 299] on link "Aprovar" at bounding box center [413, 296] width 79 height 17
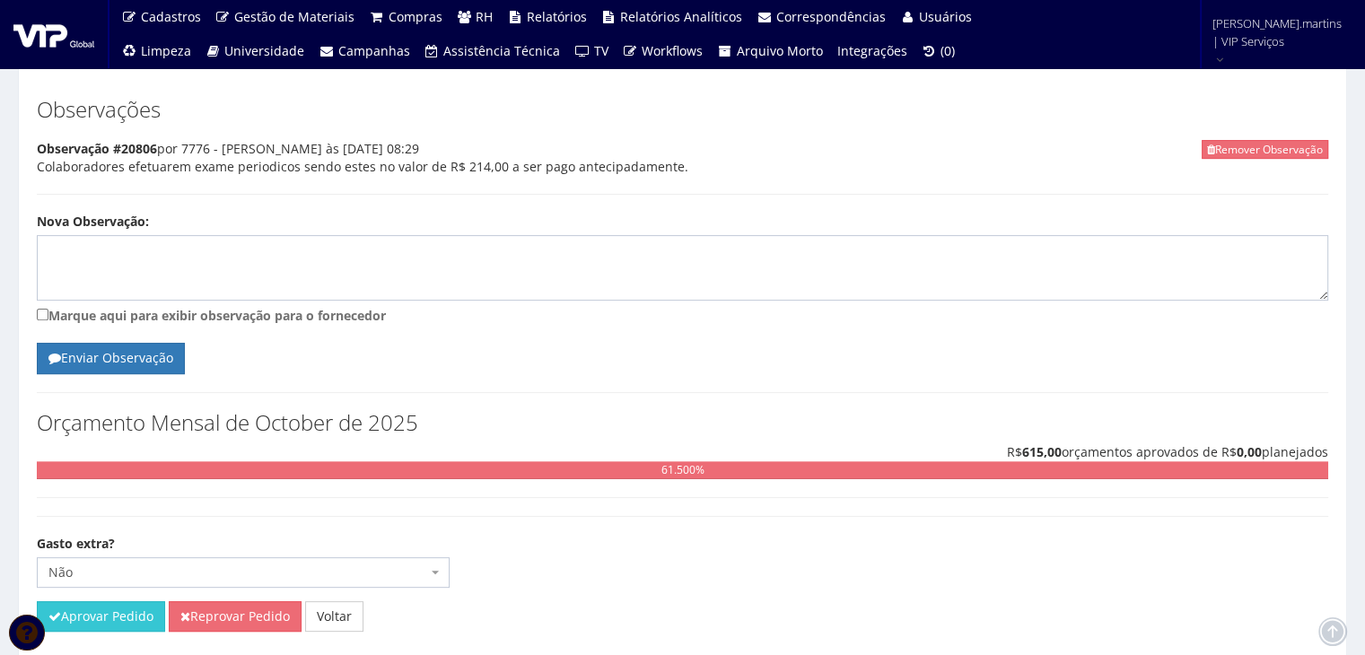
scroll to position [602, 0]
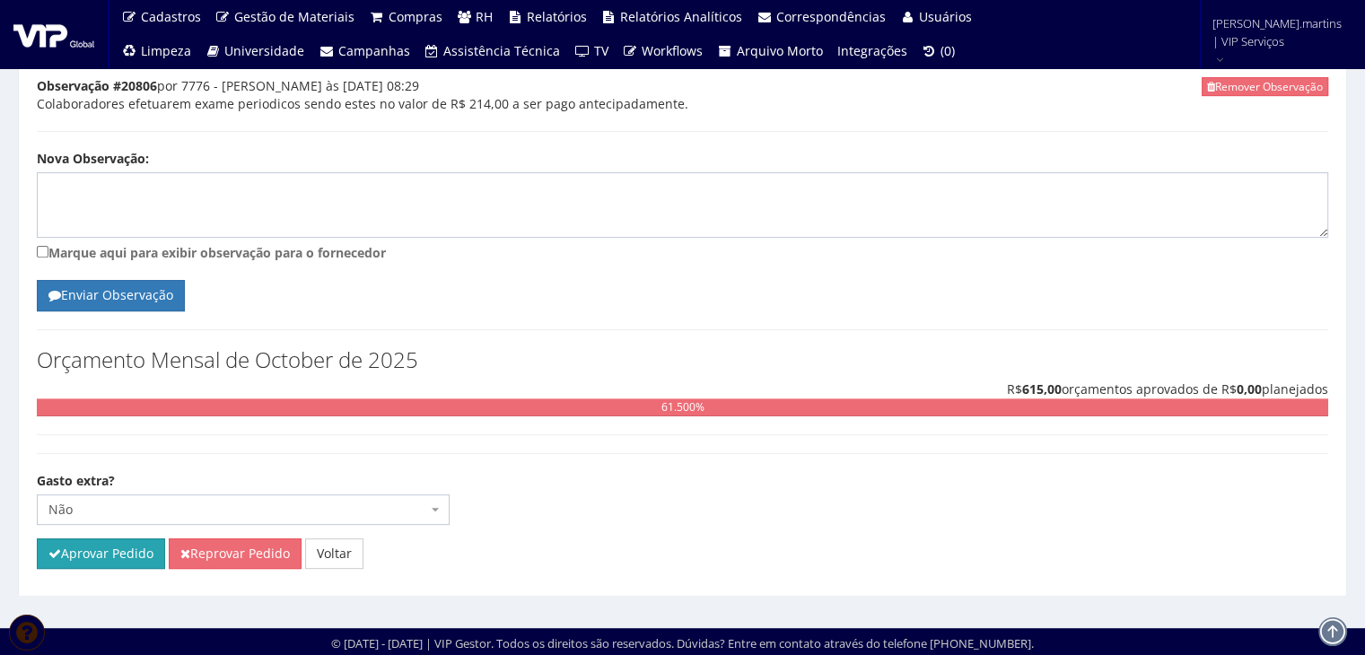
click at [129, 552] on button "Aprovar Pedido" at bounding box center [101, 554] width 128 height 31
